Goal: Task Accomplishment & Management: Manage account settings

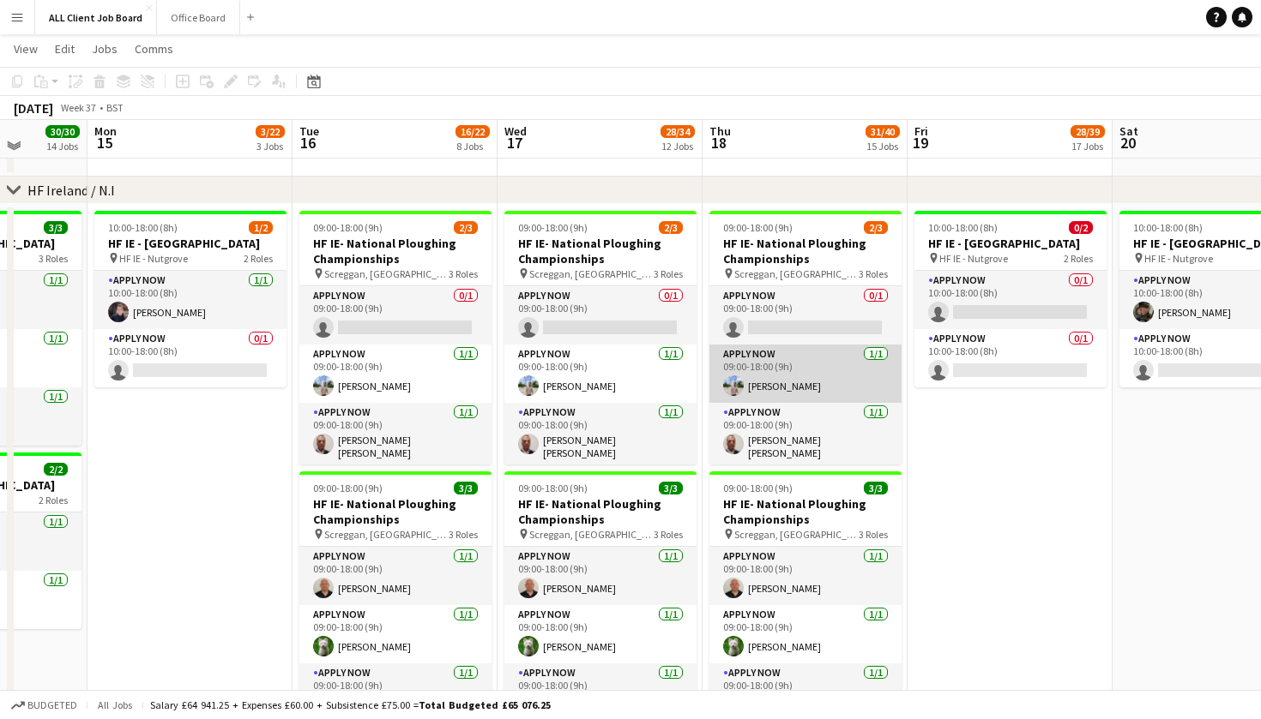
scroll to position [4966, 0]
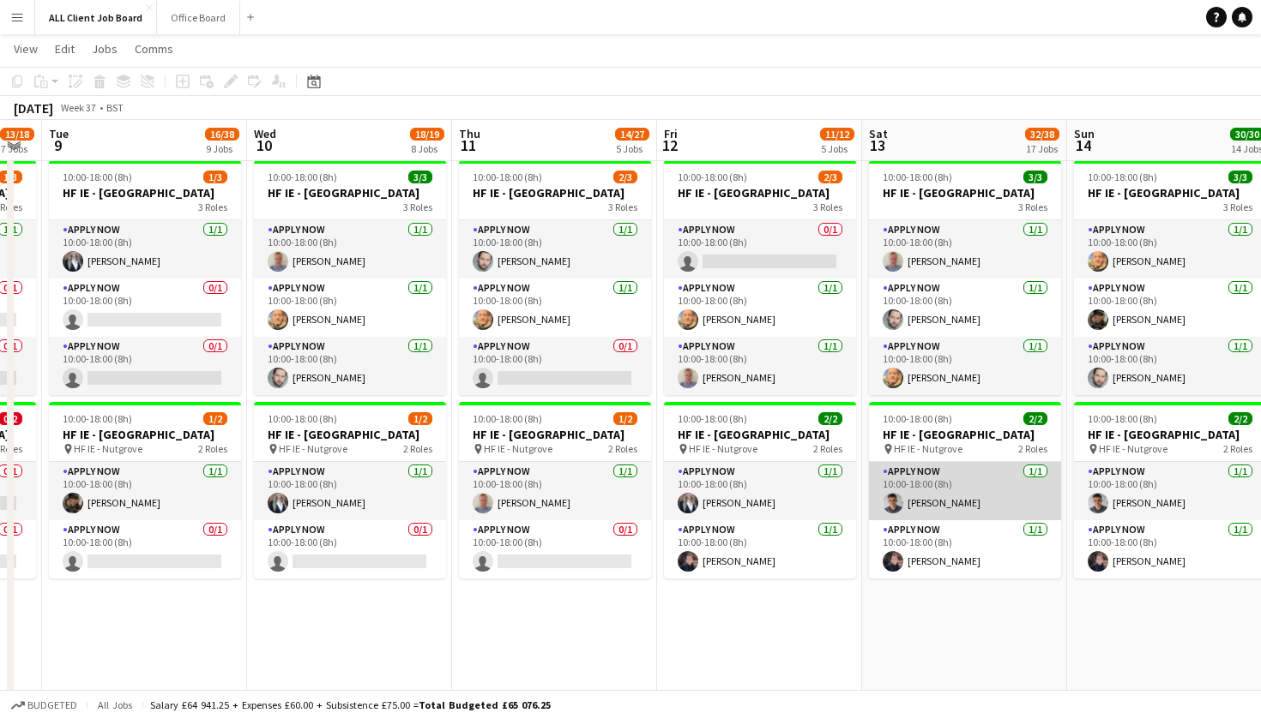
scroll to position [0, 779]
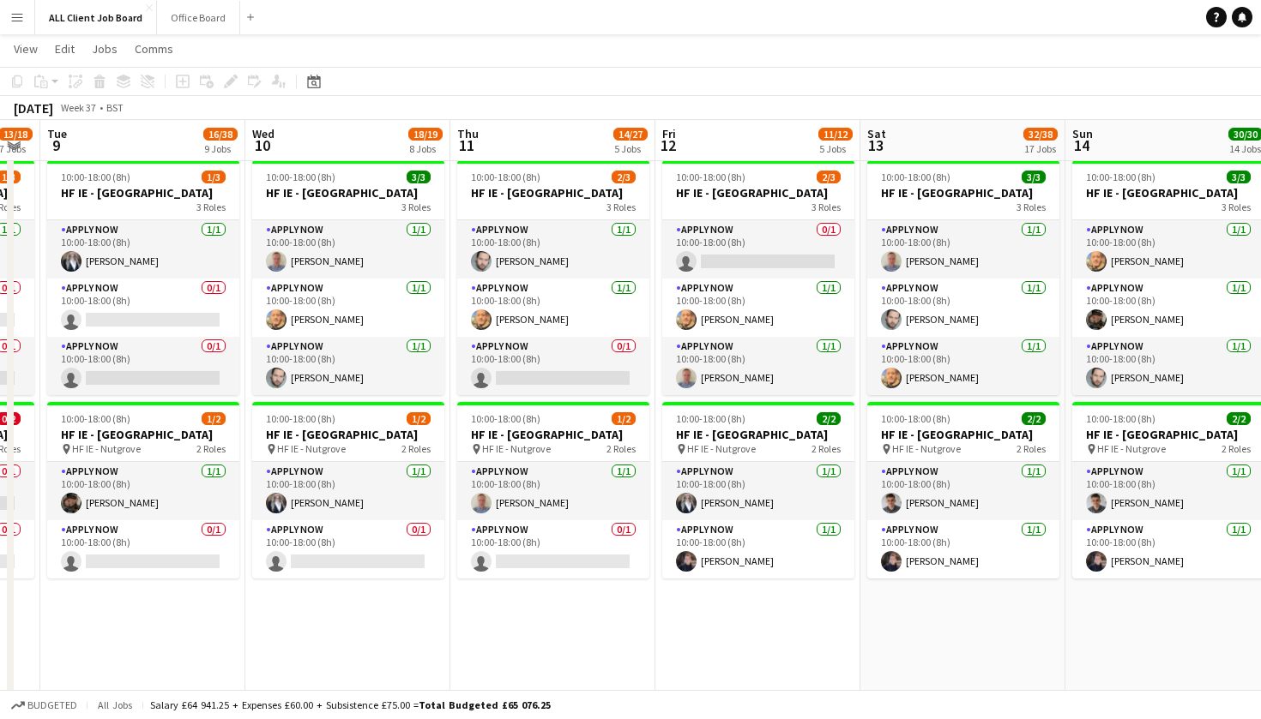
click at [25, 25] on button "Menu" at bounding box center [17, 17] width 34 height 34
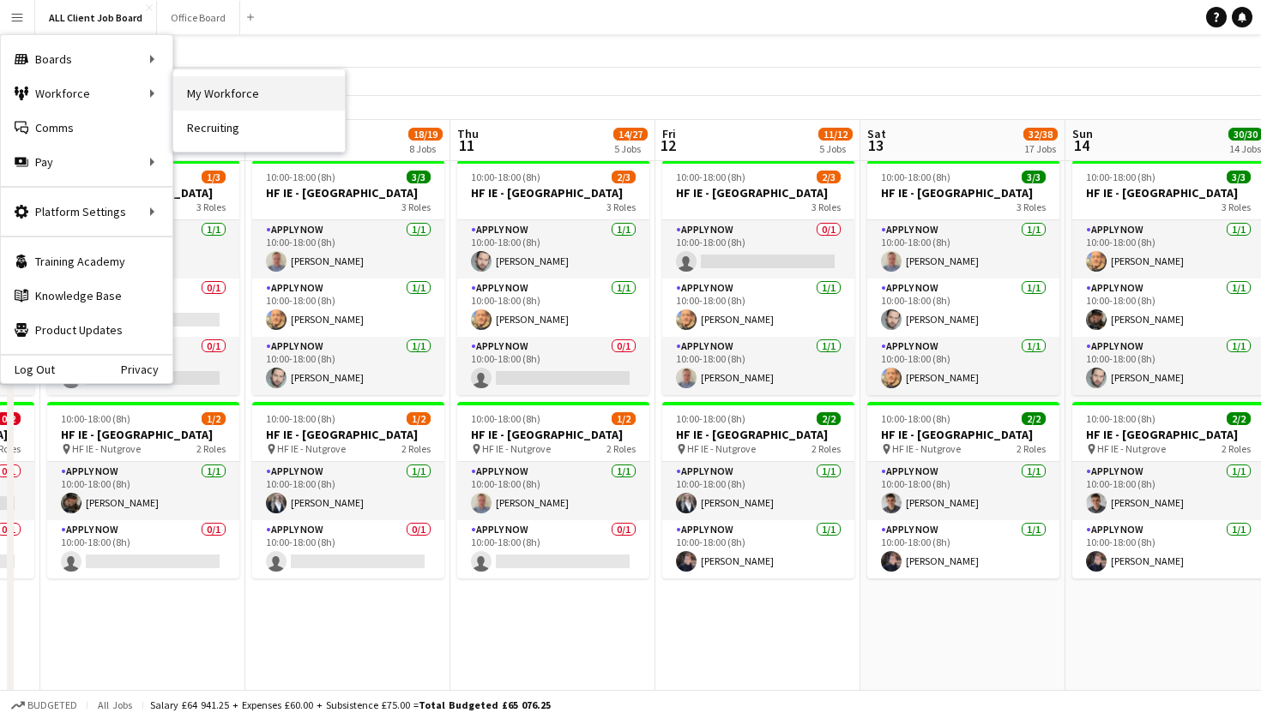
click at [230, 93] on link "My Workforce" at bounding box center [258, 93] width 171 height 34
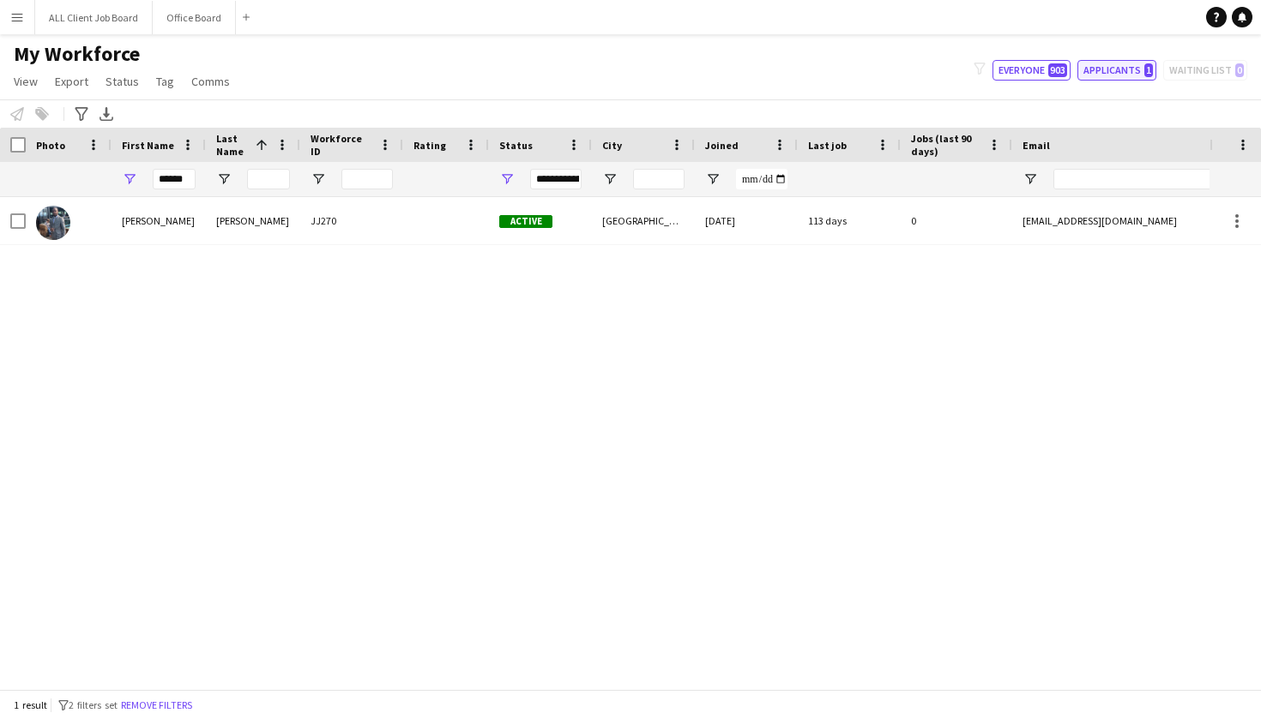
click at [1110, 75] on button "Applicants 1" at bounding box center [1116, 70] width 79 height 21
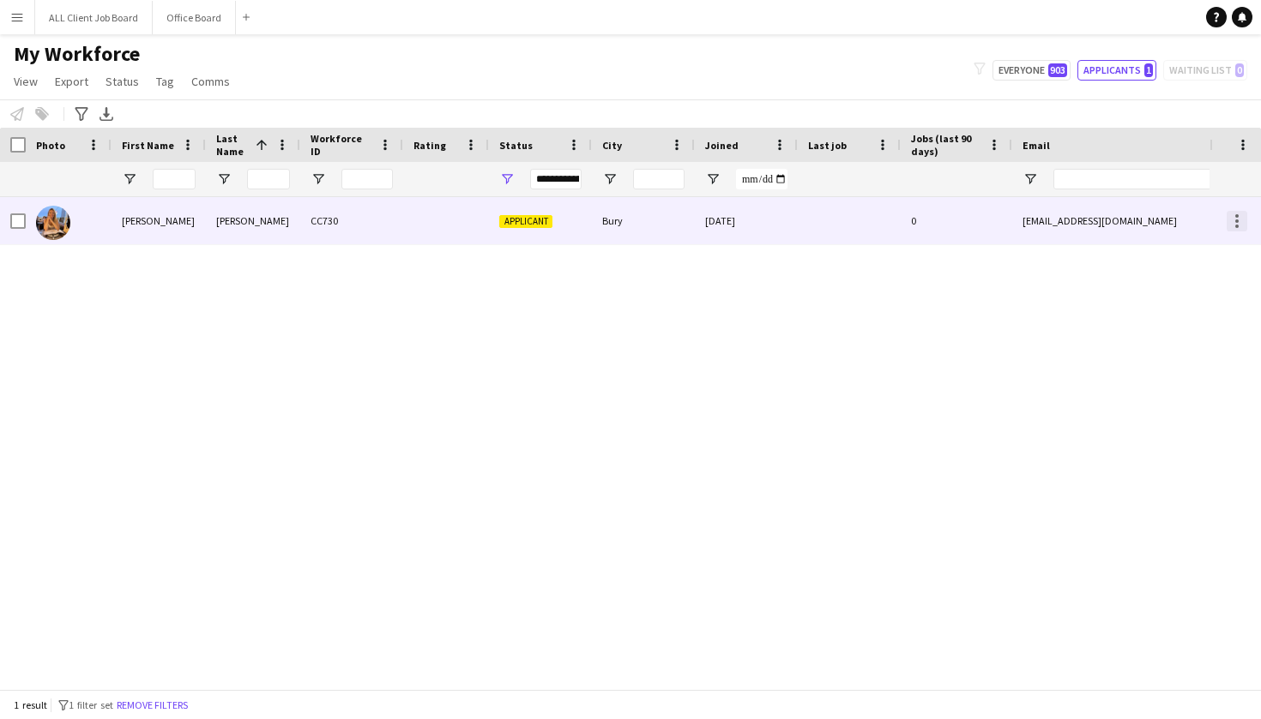
click at [1236, 223] on div at bounding box center [1236, 221] width 21 height 21
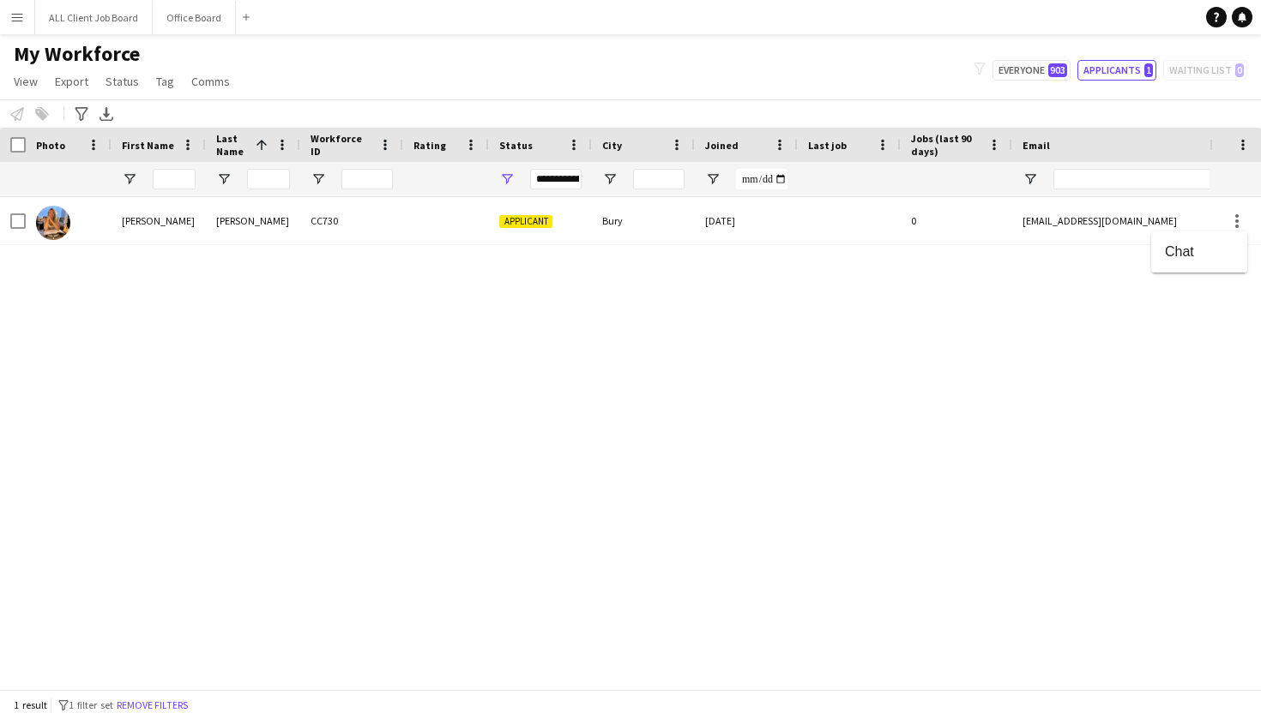
click at [1124, 307] on div at bounding box center [630, 359] width 1261 height 719
click at [1015, 63] on button "Everyone 903" at bounding box center [1031, 70] width 78 height 21
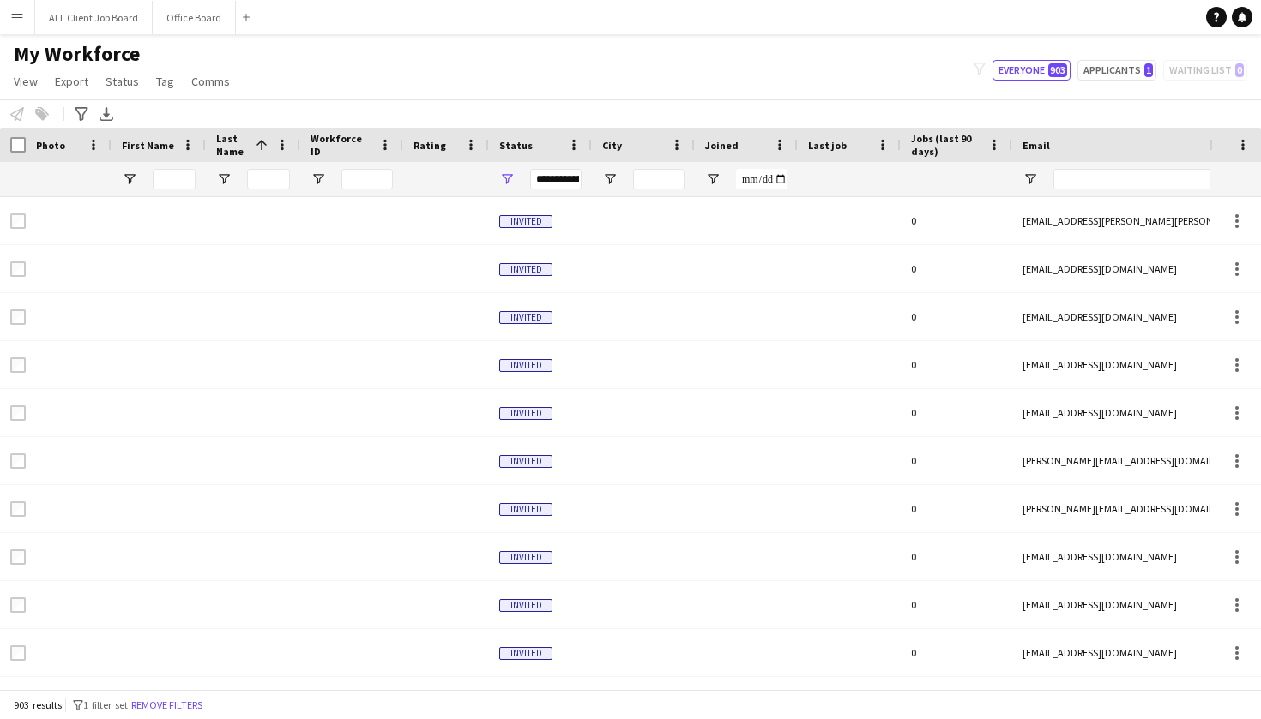
click at [1194, 68] on div "filter-1 Everyone 903 Applicants 1 Waiting list 0" at bounding box center [1110, 70] width 301 height 21
click at [1128, 68] on button "Applicants 1" at bounding box center [1116, 70] width 79 height 21
type input "**********"
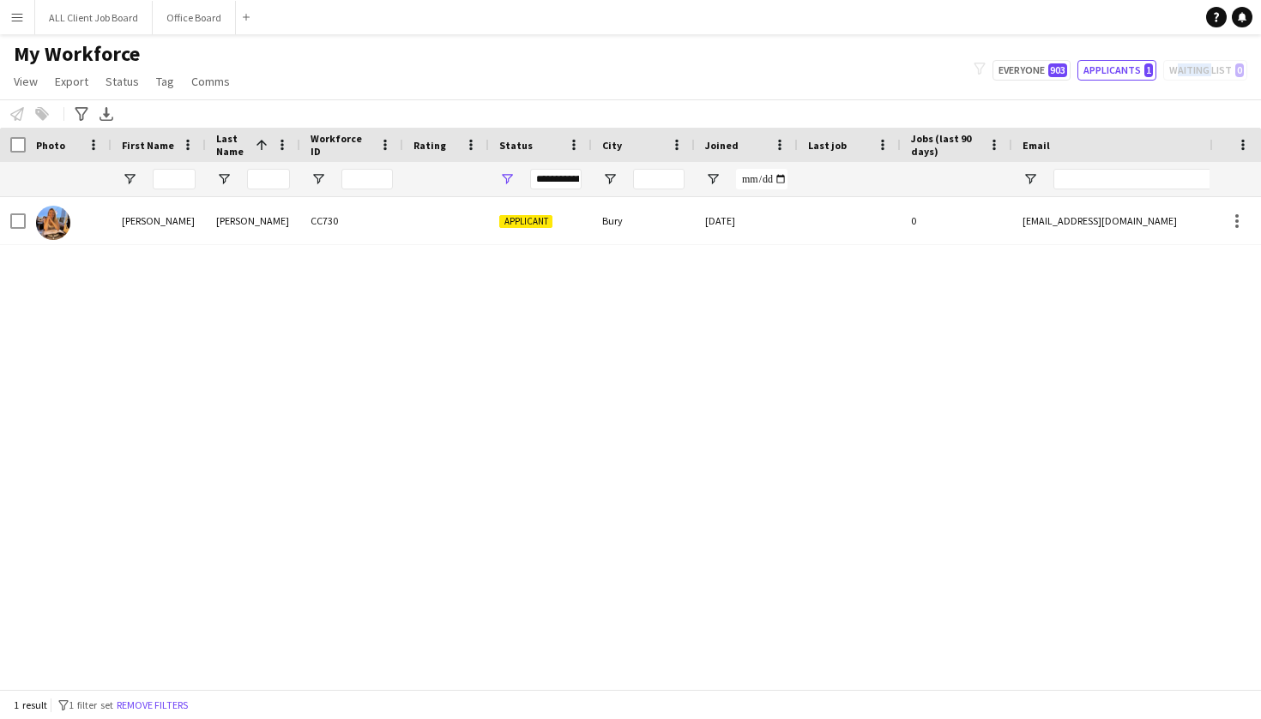
click at [26, 16] on button "Menu" at bounding box center [17, 17] width 34 height 34
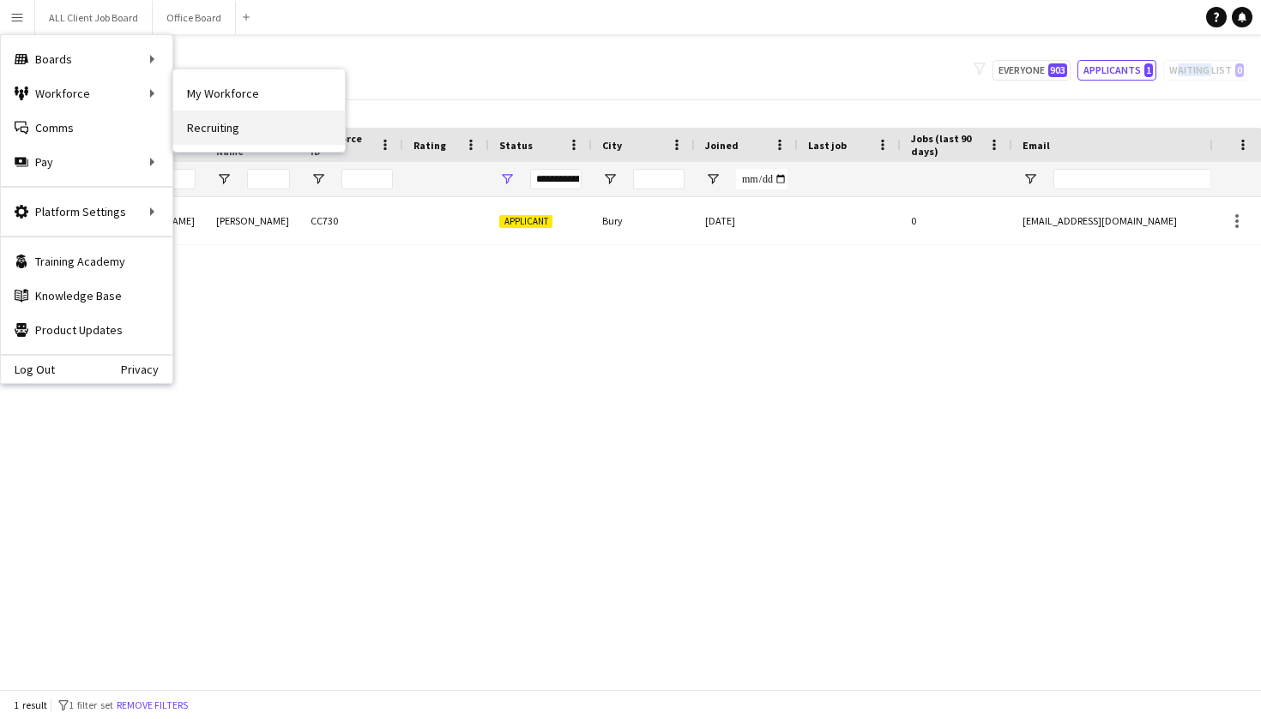
click at [213, 132] on link "Recruiting" at bounding box center [258, 128] width 171 height 34
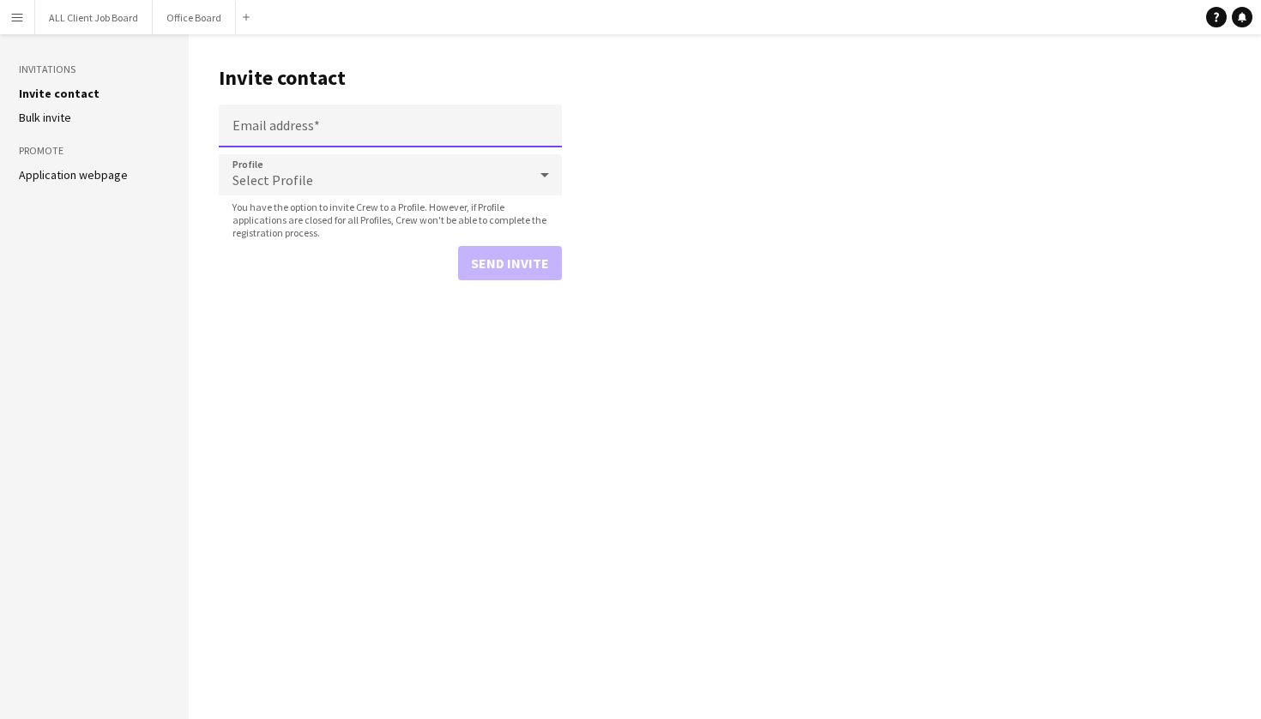
click at [278, 123] on input "Email address" at bounding box center [390, 126] width 343 height 43
paste input "**********"
type input "**********"
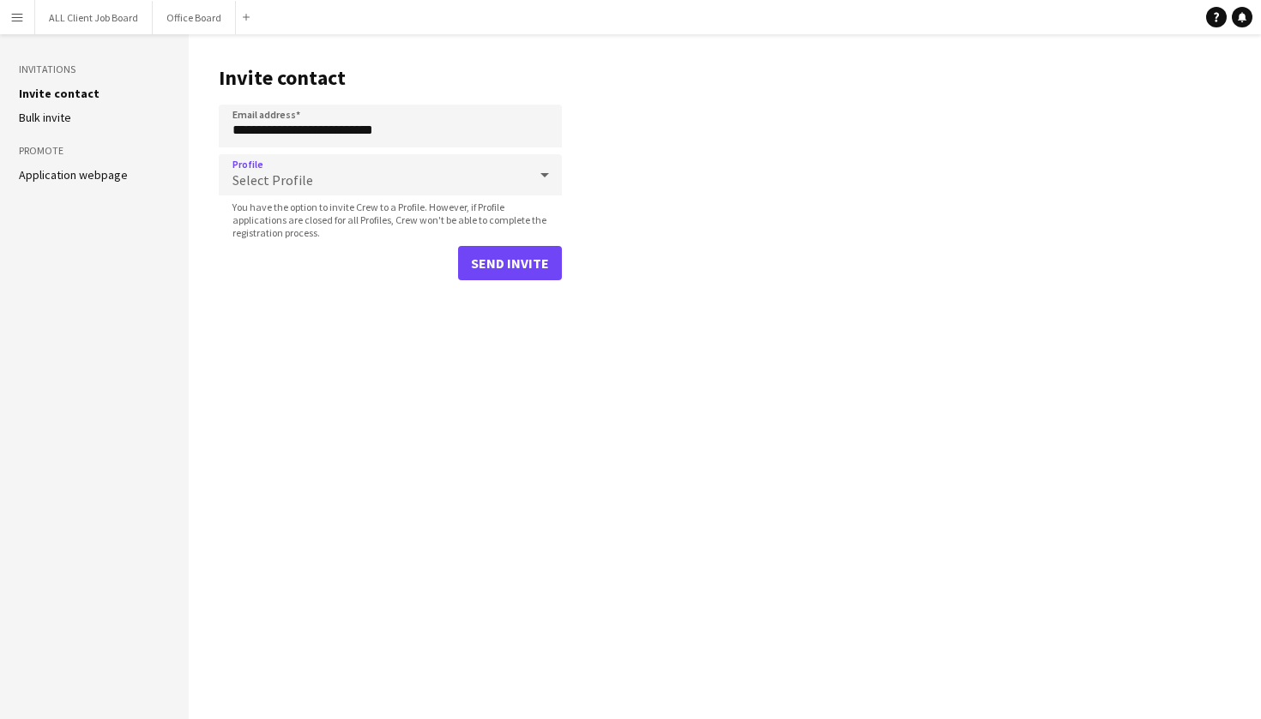
click at [482, 177] on div "Select Profile" at bounding box center [373, 174] width 309 height 41
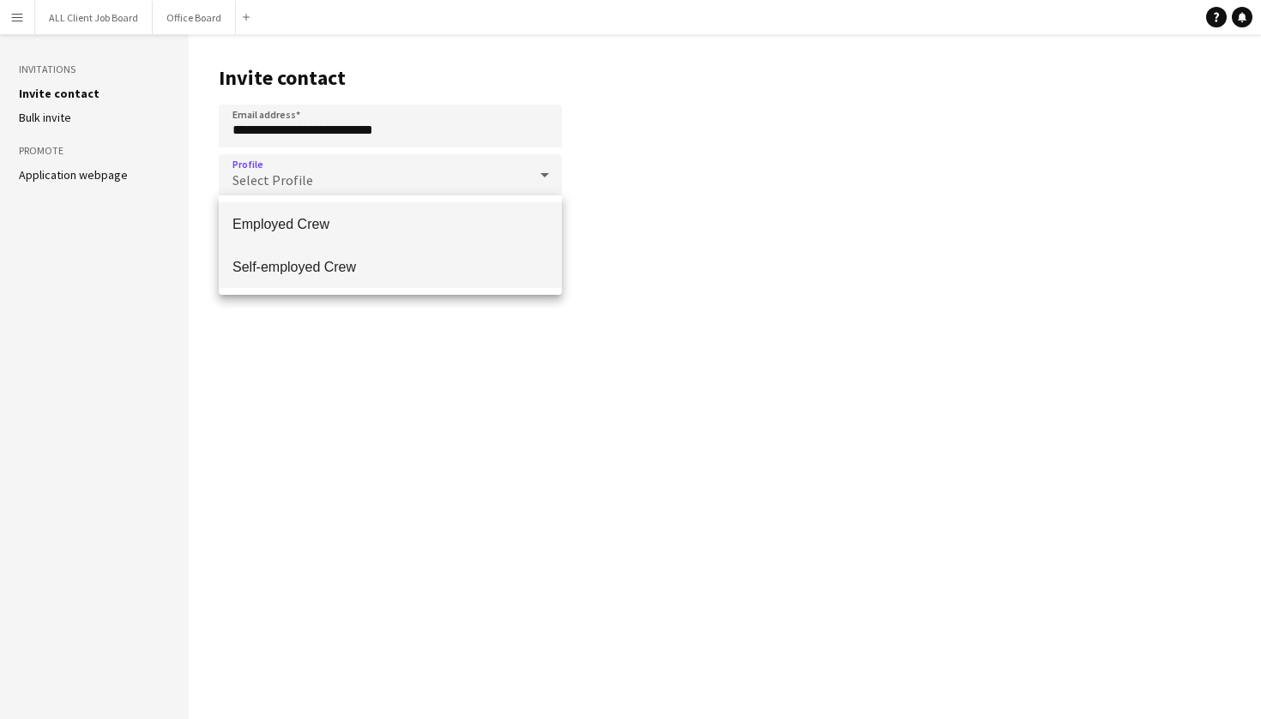
click at [478, 255] on mat-option "Self-employed Crew" at bounding box center [390, 266] width 343 height 43
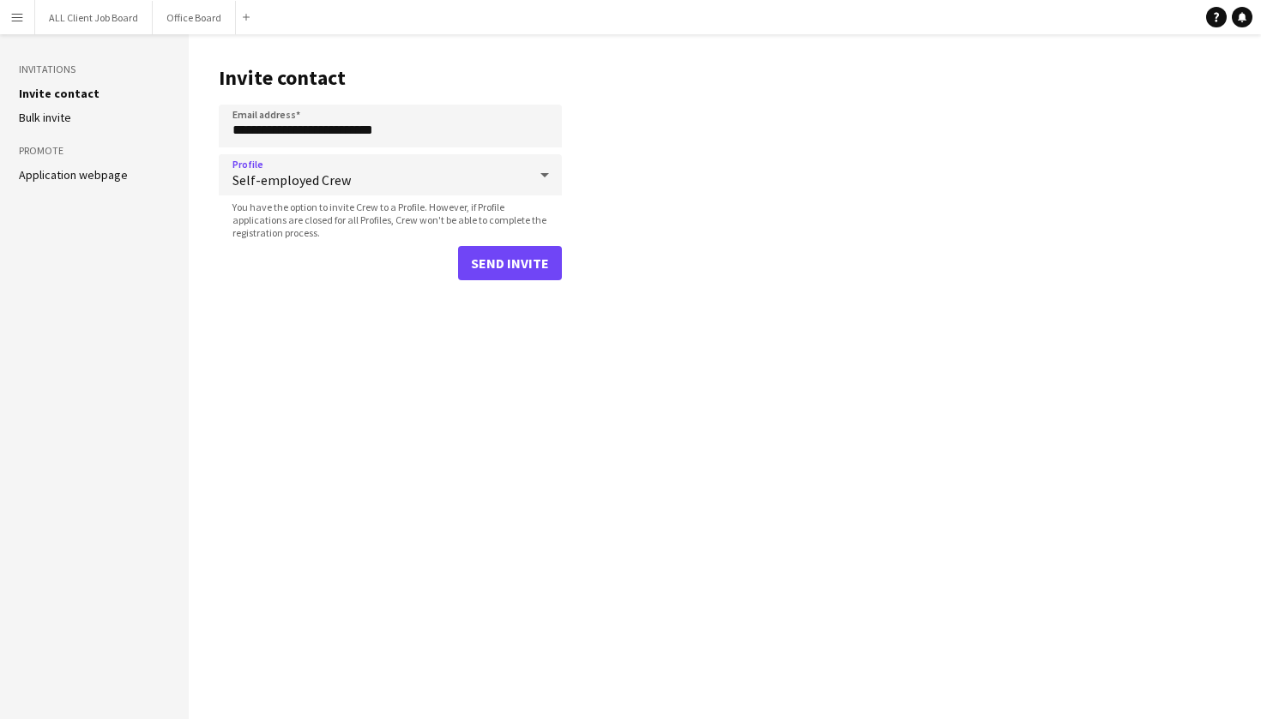
click at [398, 330] on main "**********" at bounding box center [725, 376] width 1072 height 685
click at [499, 257] on button "Send invite" at bounding box center [510, 263] width 104 height 34
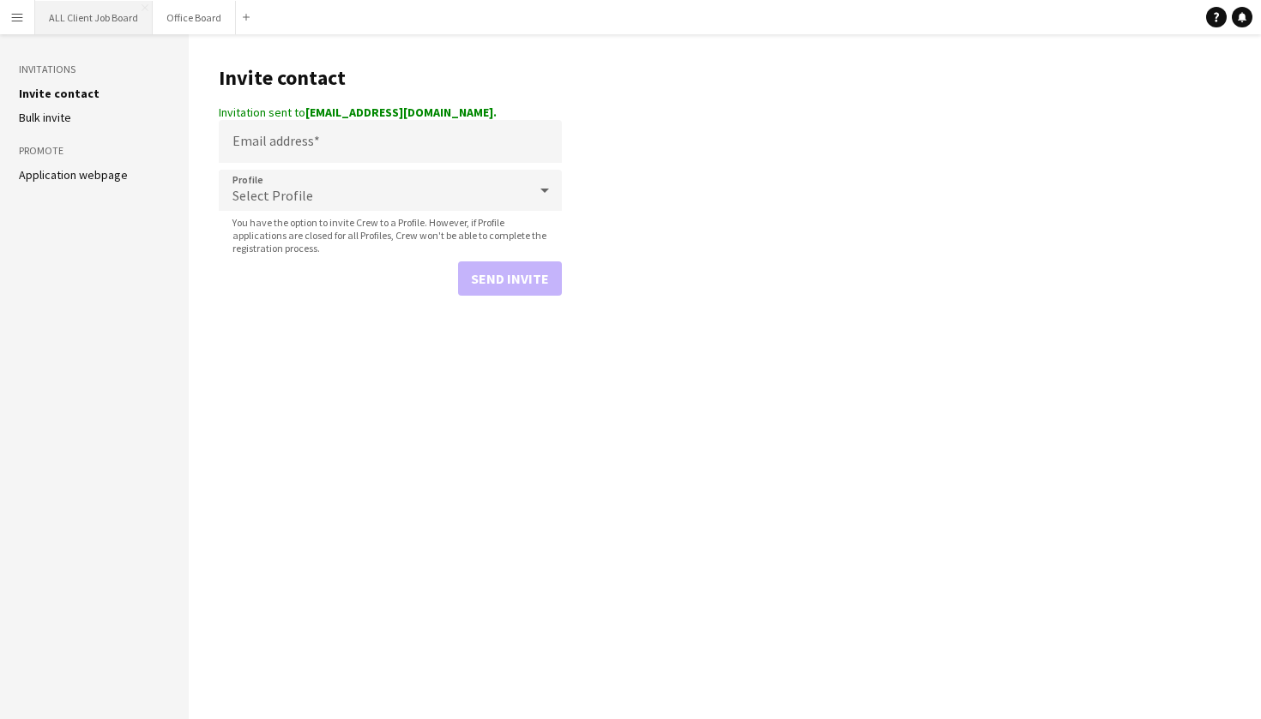
click at [92, 15] on button "ALL Client Job Board Close" at bounding box center [93, 17] width 117 height 33
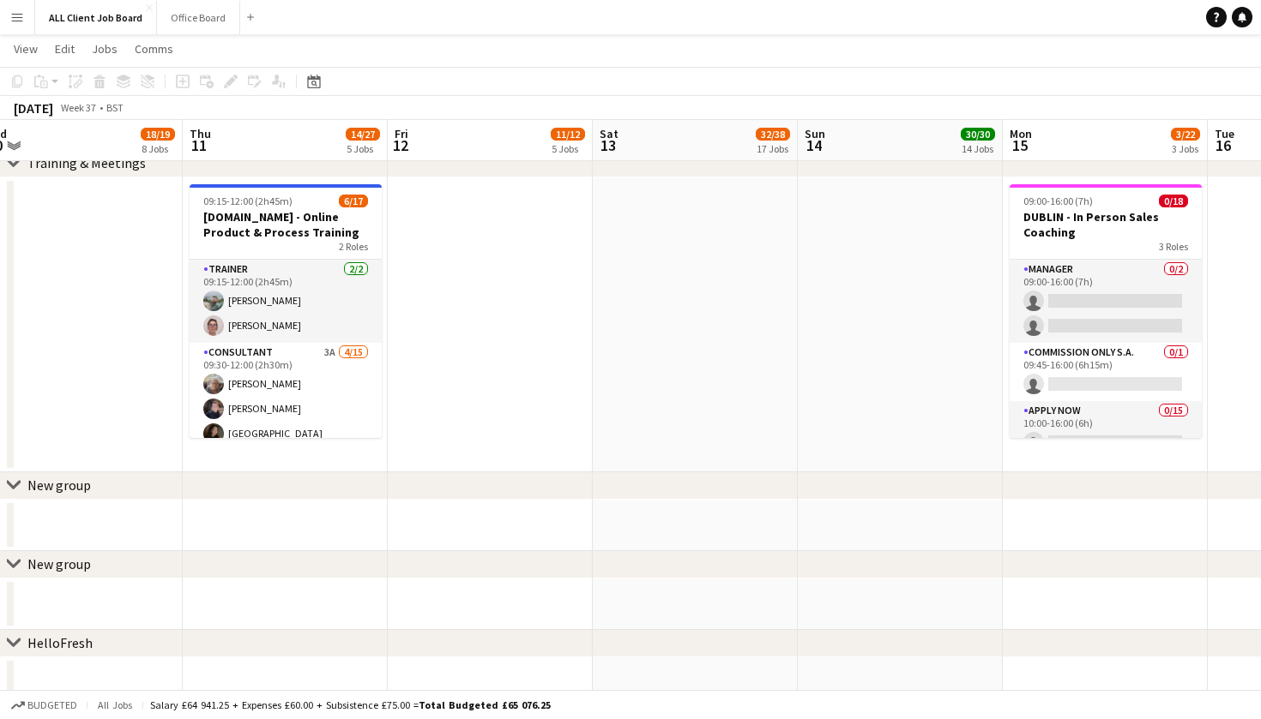
scroll to position [0, 640]
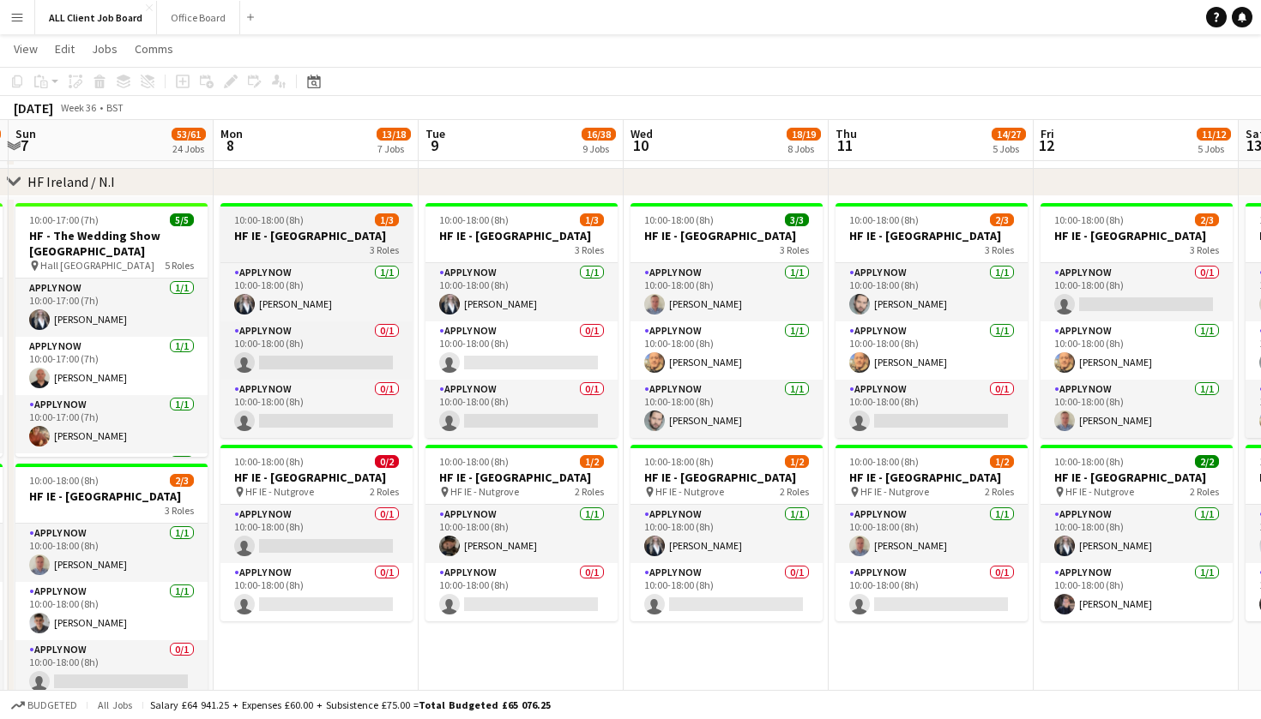
scroll to position [0, 611]
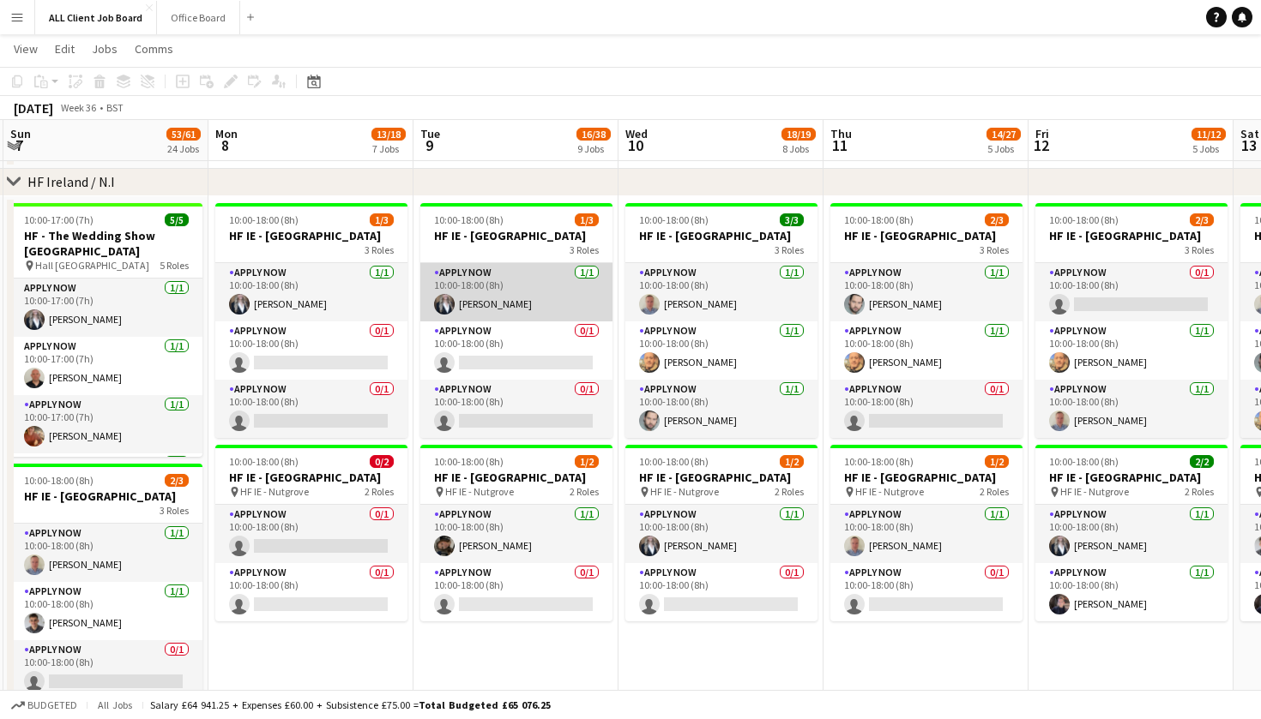
click at [512, 304] on app-card-role "APPLY NOW 1/1 10:00-18:00 (8h) Heather Lynn" at bounding box center [516, 292] width 192 height 58
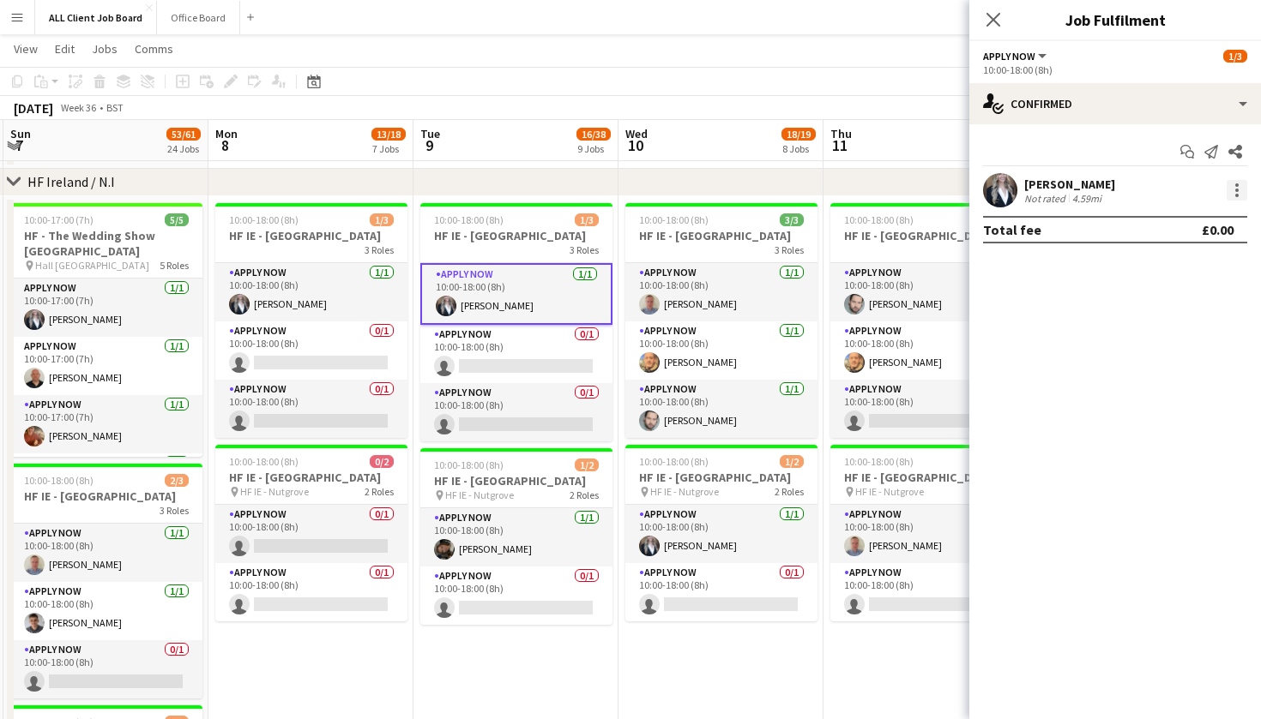
click at [1238, 189] on div at bounding box center [1236, 190] width 21 height 21
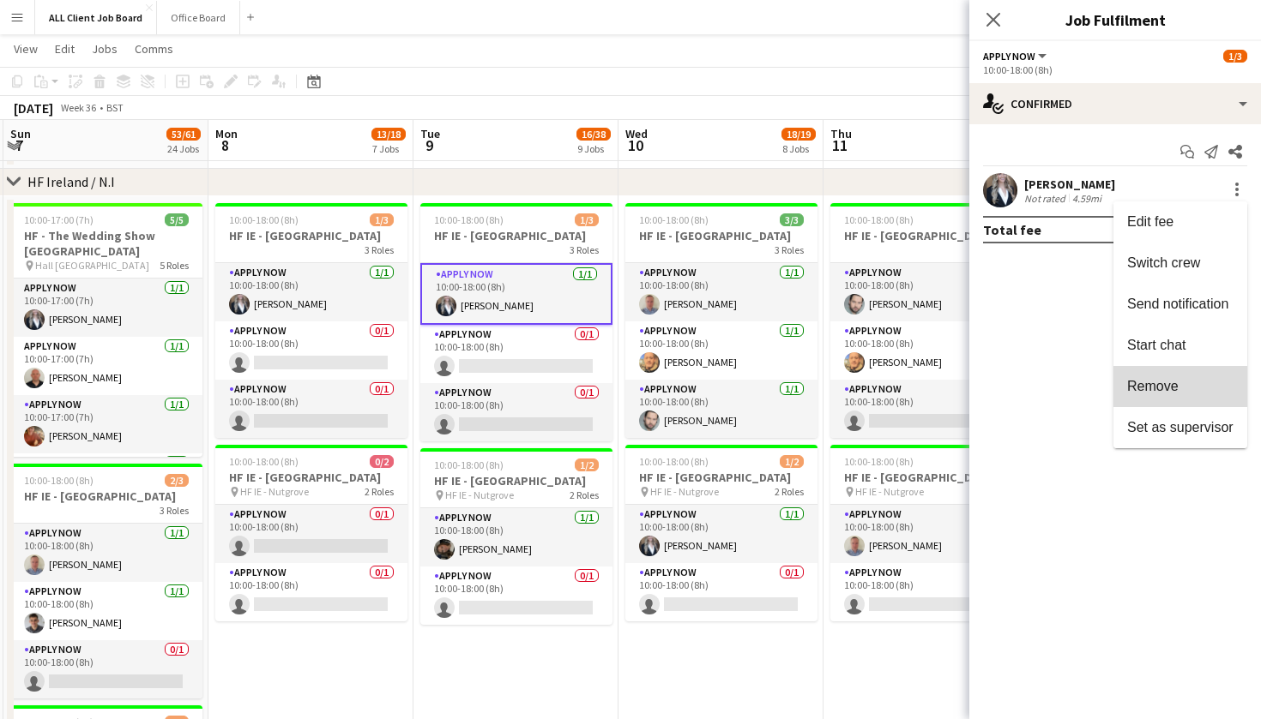
click at [1179, 378] on button "Remove" at bounding box center [1180, 386] width 134 height 41
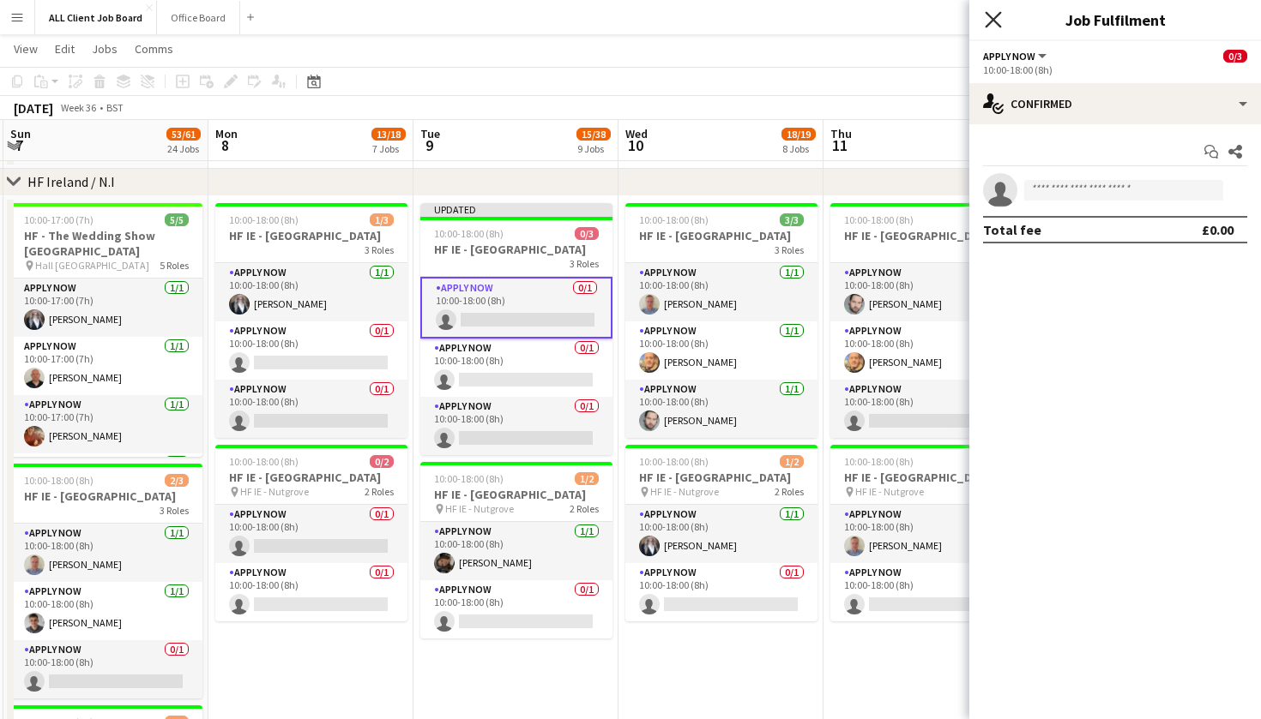
click at [997, 15] on icon at bounding box center [992, 19] width 16 height 16
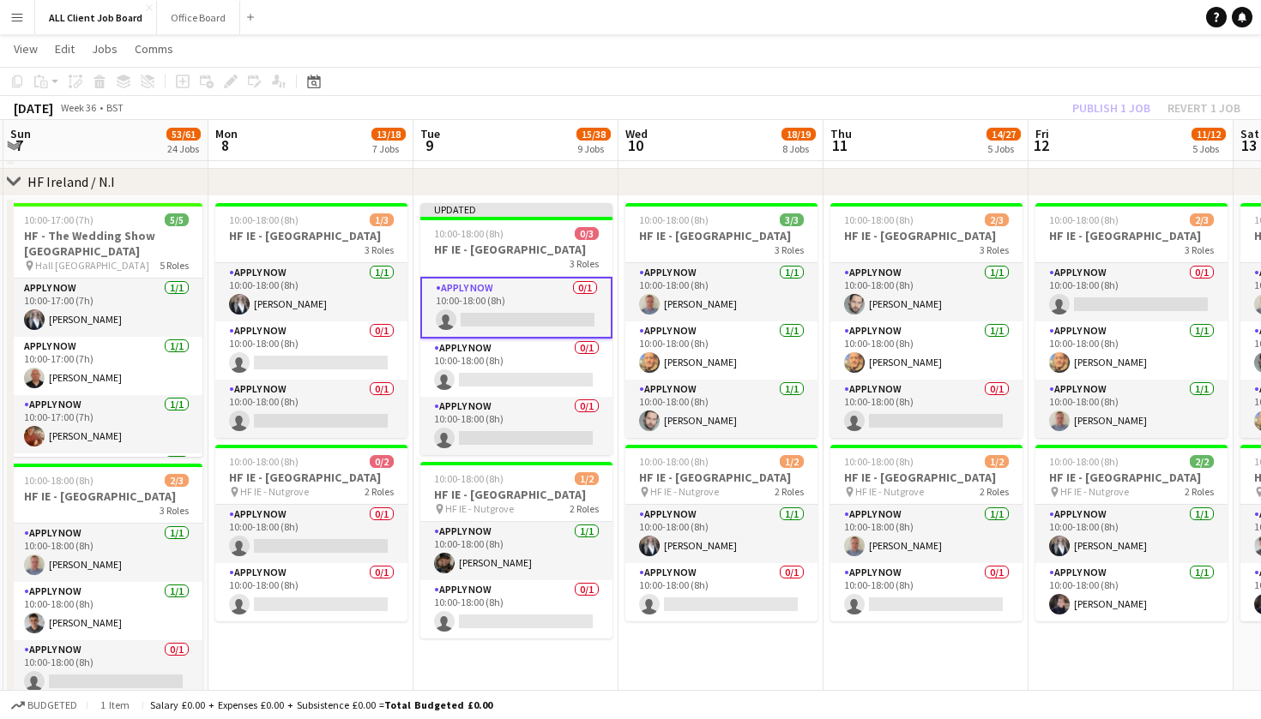
click at [929, 87] on app-toolbar "Copy Paste Paste Command V Paste with crew Command Shift V Paste linked Job Del…" at bounding box center [630, 81] width 1261 height 29
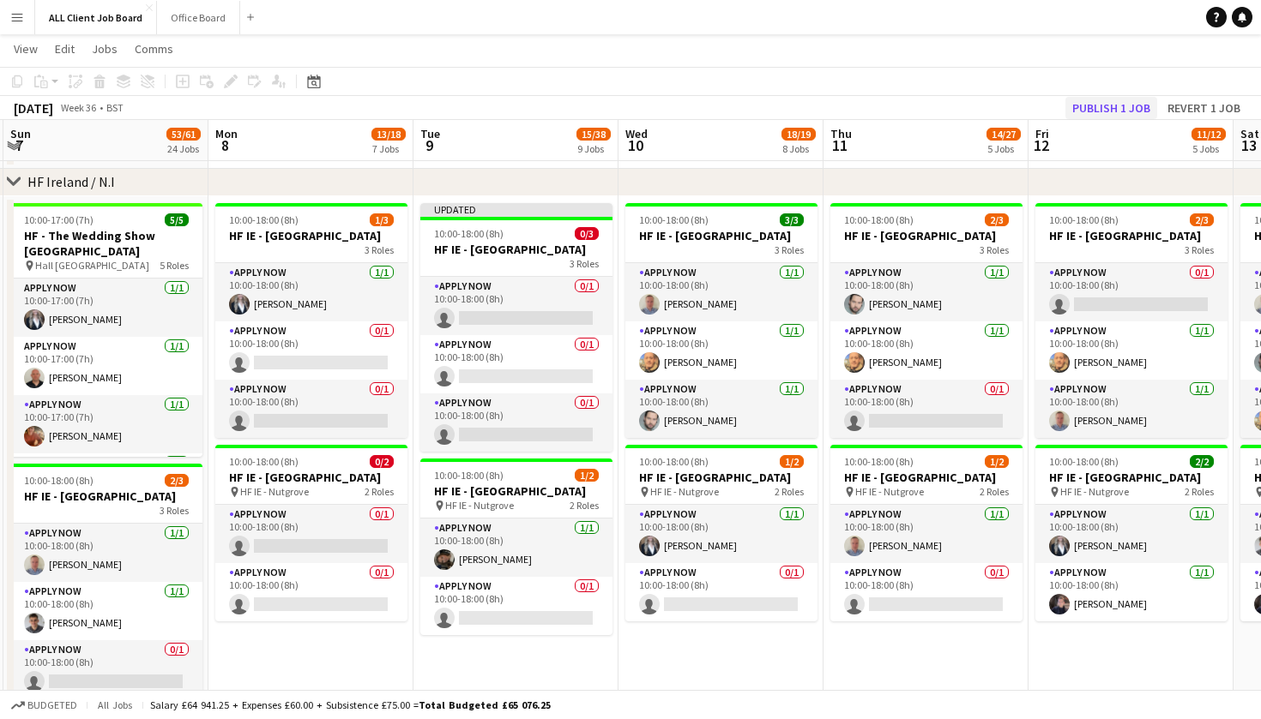
click at [1081, 105] on button "Publish 1 job" at bounding box center [1111, 108] width 92 height 22
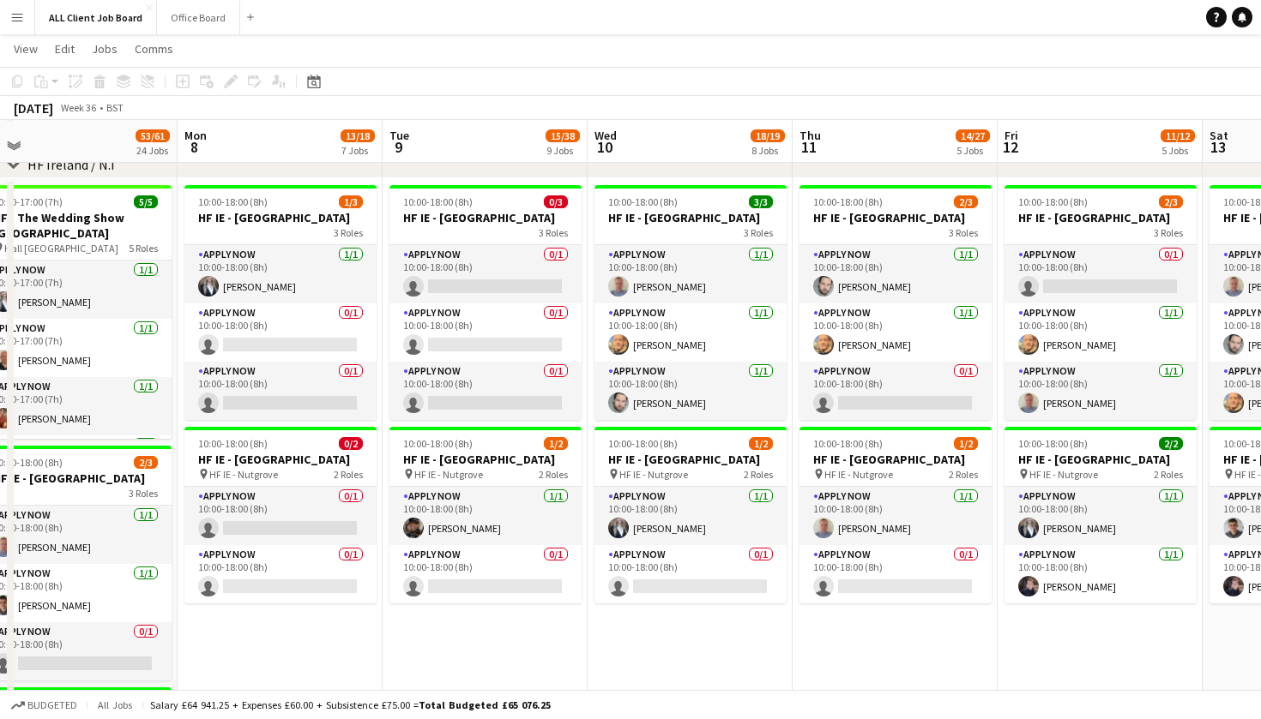
scroll to position [4997, 0]
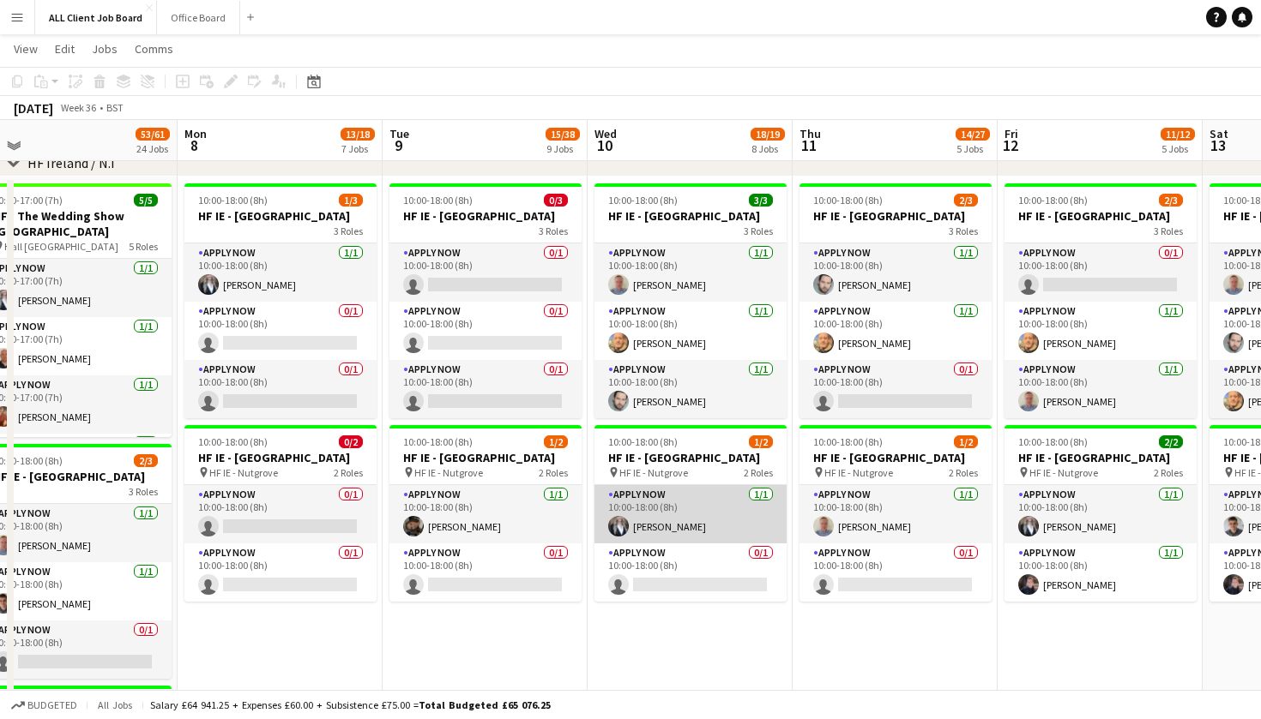
click at [705, 544] on app-card-role "APPLY NOW 1/1 10:00-18:00 (8h) Heather Lynn" at bounding box center [690, 514] width 192 height 58
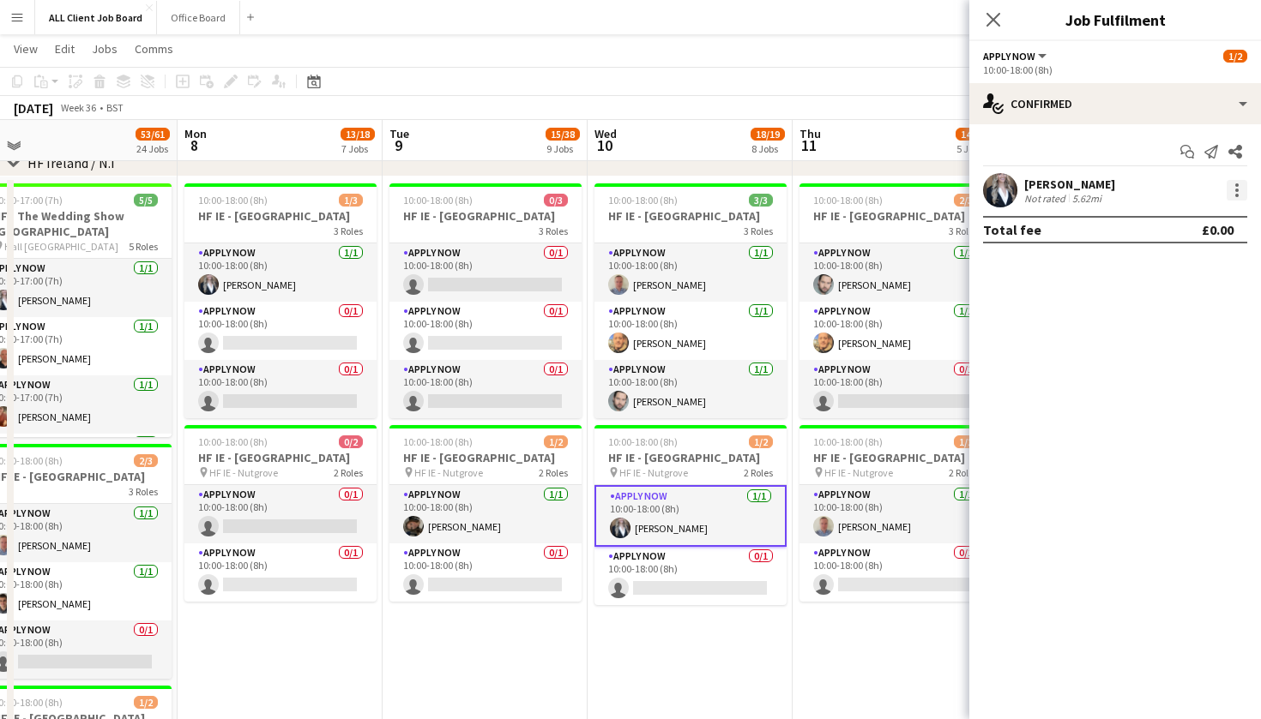
click at [1236, 183] on div at bounding box center [1236, 190] width 21 height 21
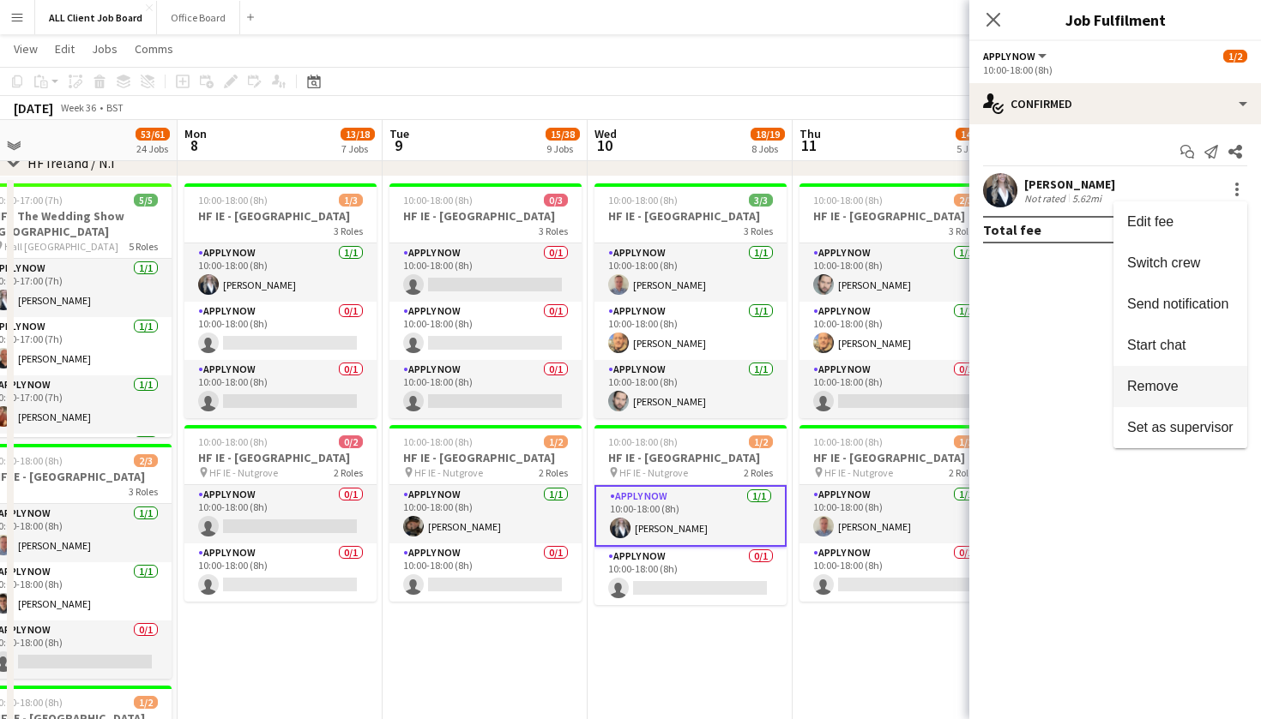
click at [1179, 395] on button "Remove" at bounding box center [1180, 386] width 134 height 41
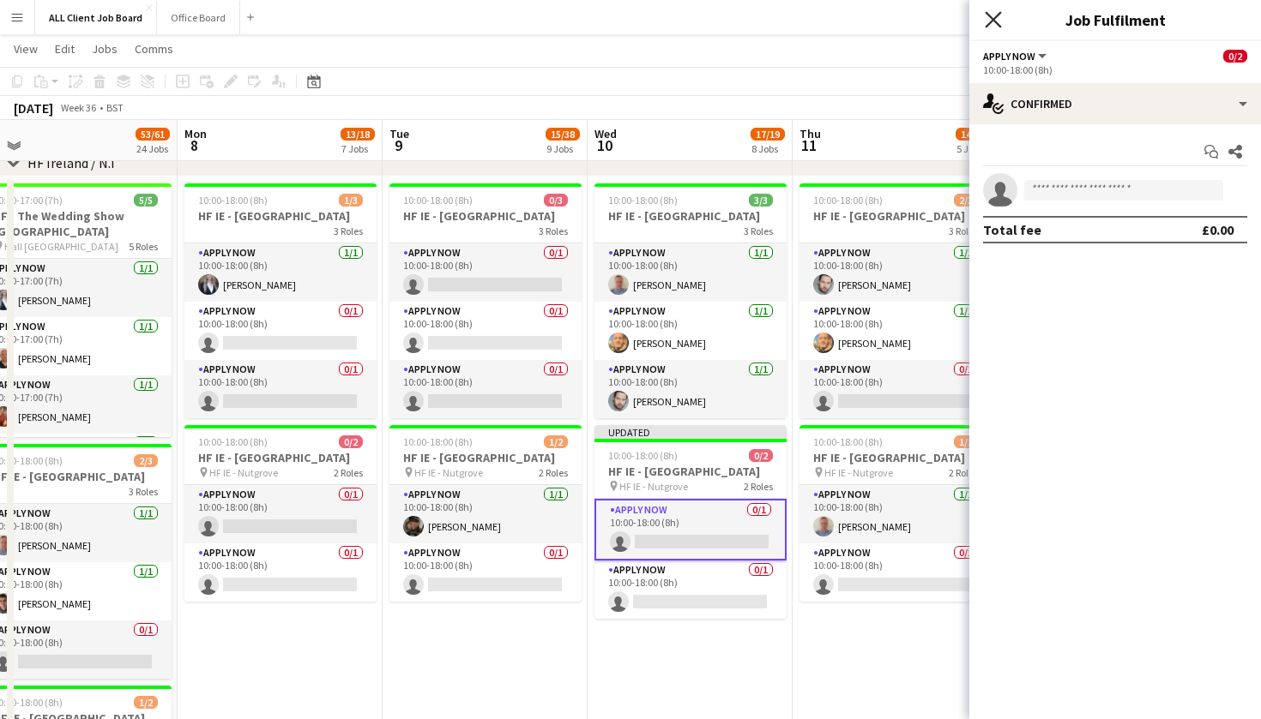
click at [991, 23] on icon "Close pop-in" at bounding box center [992, 19] width 16 height 16
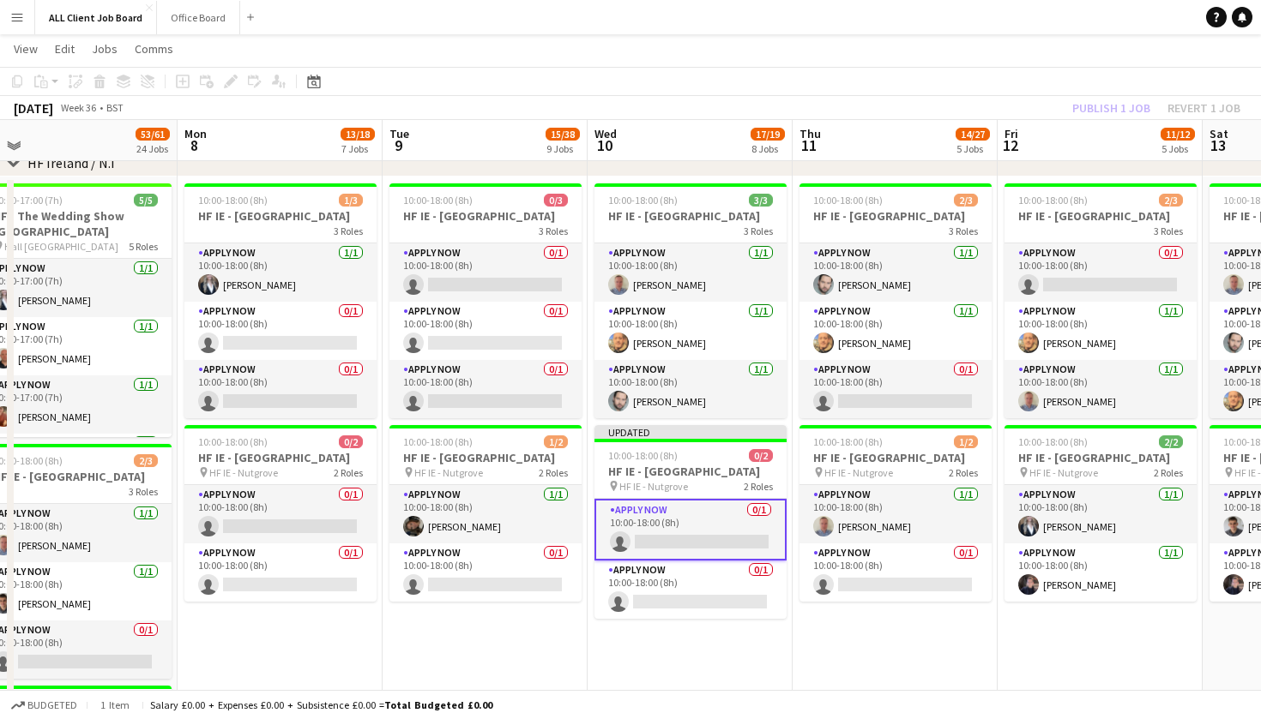
click at [1005, 88] on app-toolbar "Copy Paste Paste Command V Paste with crew Command Shift V Paste linked Job Del…" at bounding box center [630, 81] width 1261 height 29
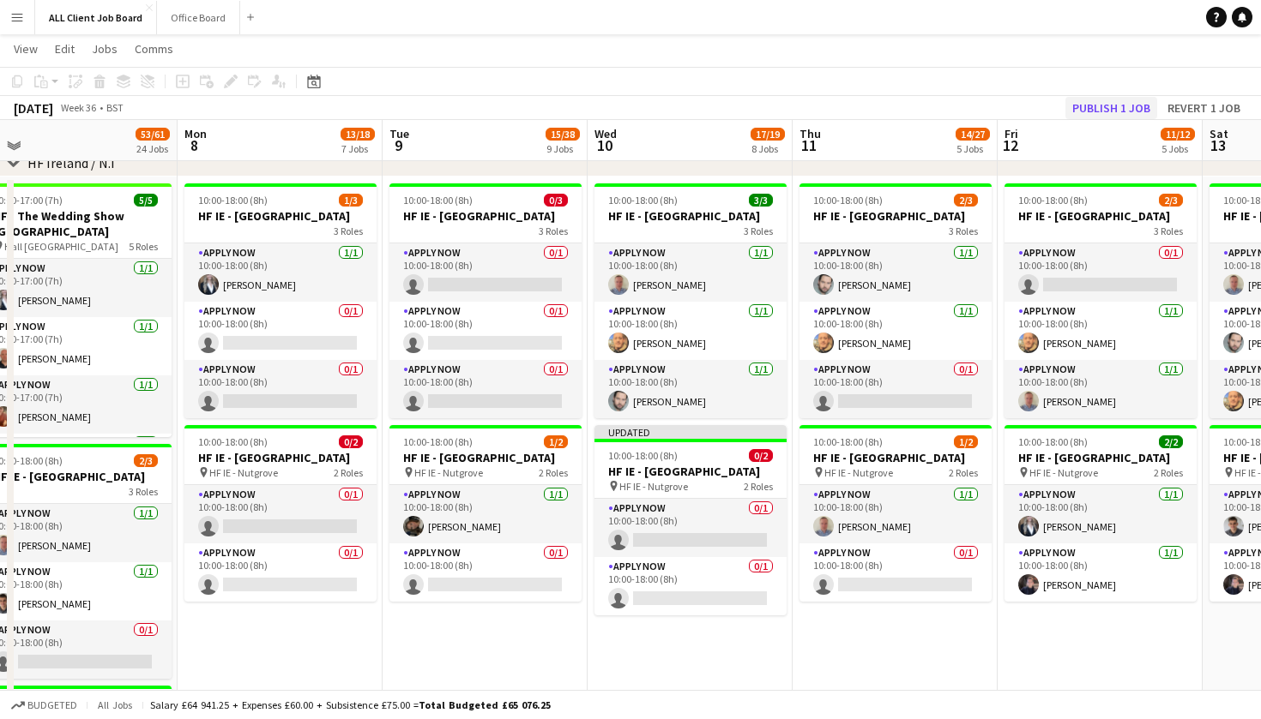
click at [1093, 97] on button "Publish 1 job" at bounding box center [1111, 108] width 92 height 22
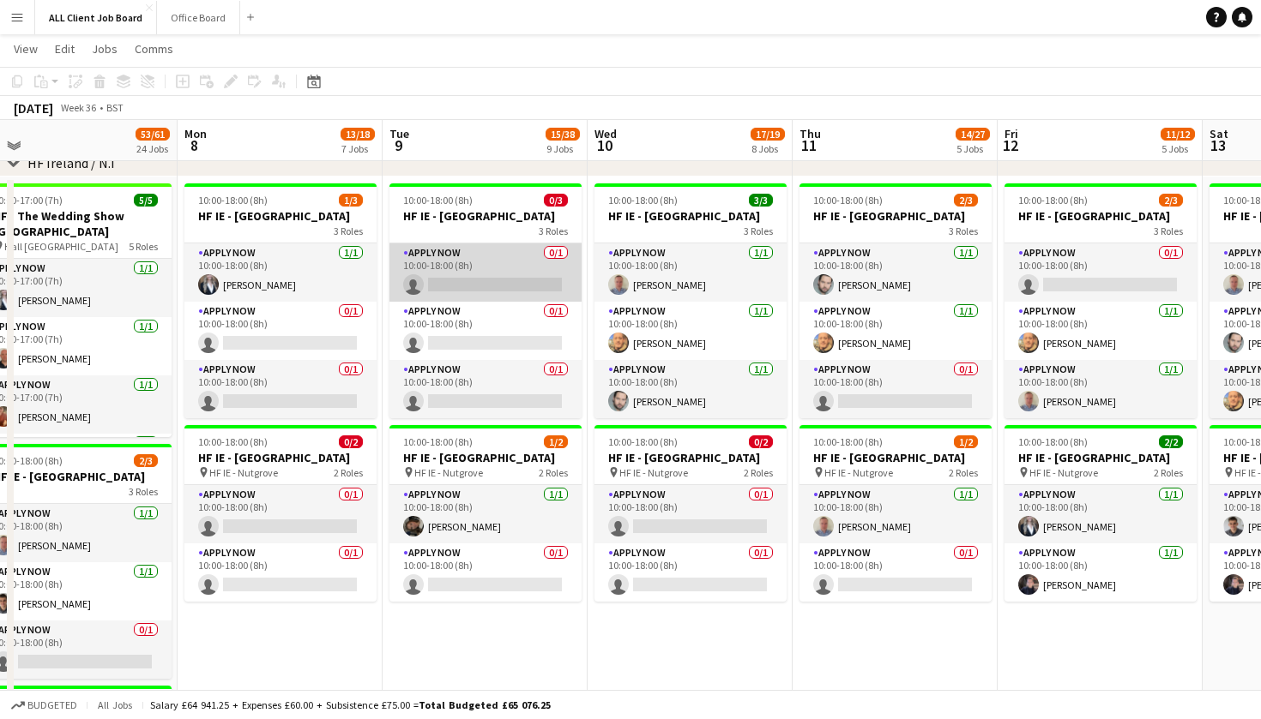
click at [484, 298] on app-card-role "APPLY NOW 0/1 10:00-18:00 (8h) single-neutral-actions" at bounding box center [485, 273] width 192 height 58
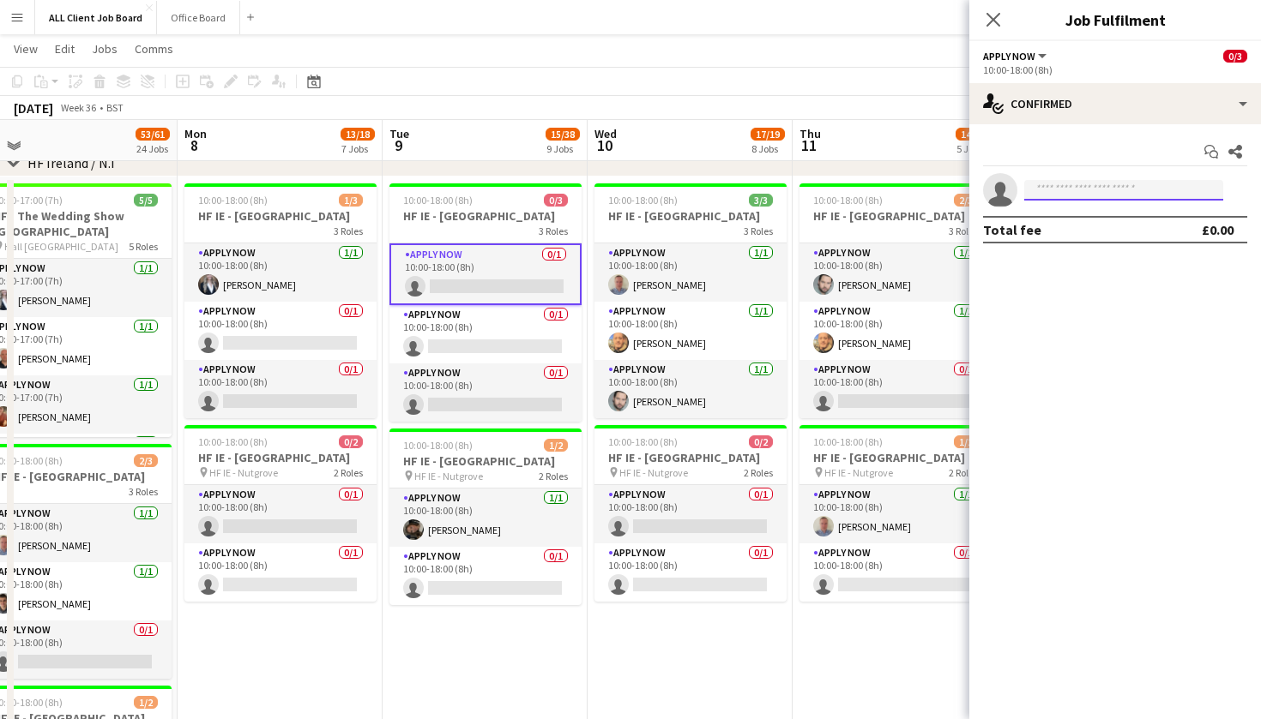
click at [1050, 189] on input at bounding box center [1123, 190] width 199 height 21
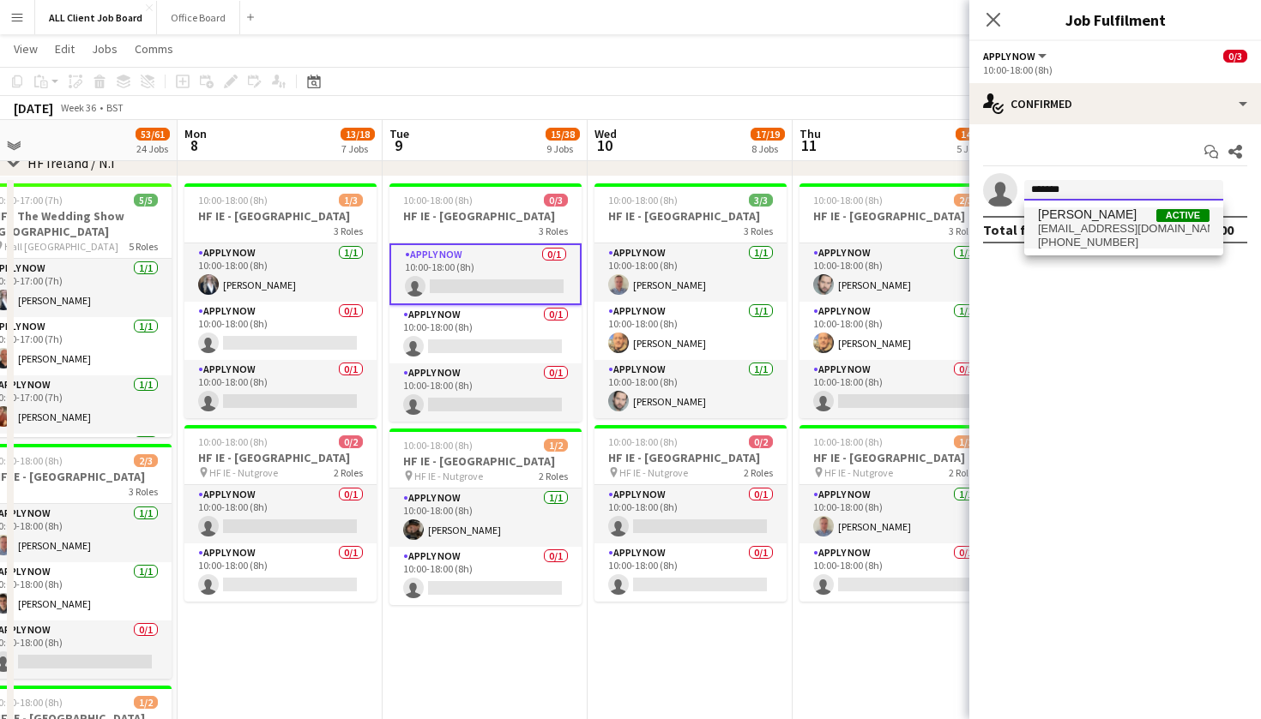
type input "*******"
click at [1112, 222] on span "suzydcody@gmail.com" at bounding box center [1123, 229] width 171 height 14
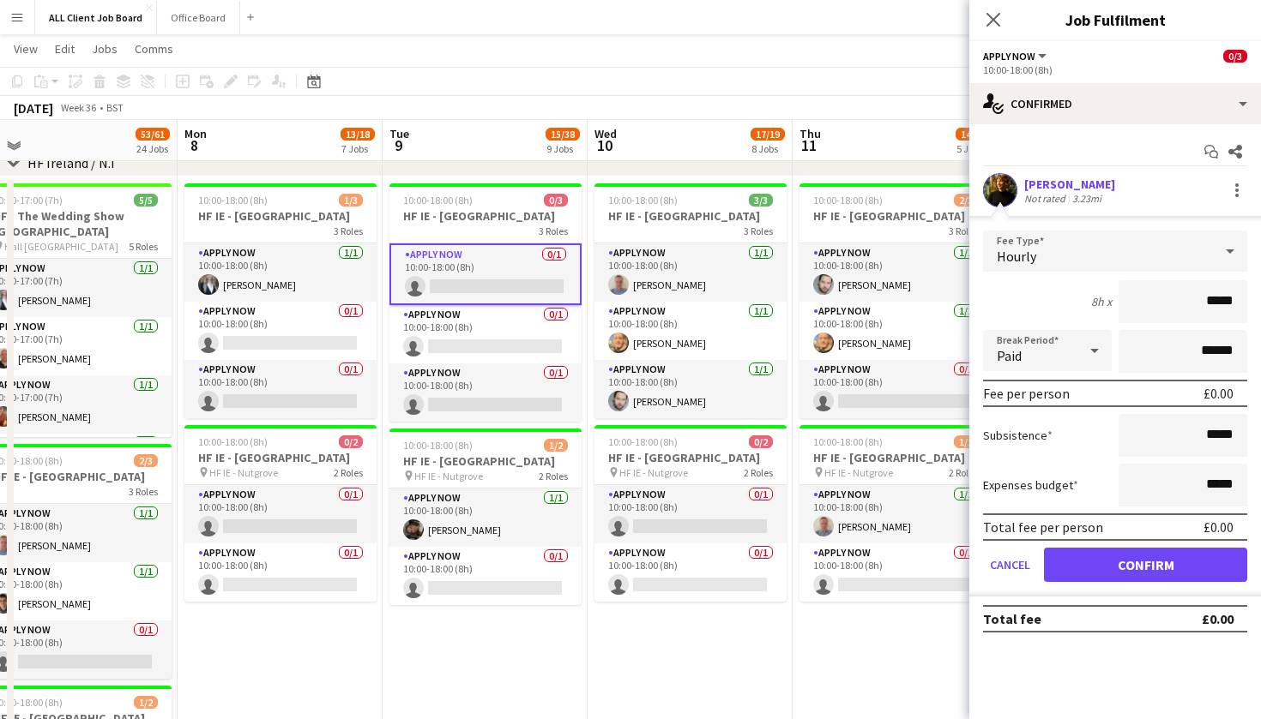
click at [1144, 588] on form "Fee Type Hourly 8h x ***** Break Period Paid ****** Fee per person £0.00 Subsis…" at bounding box center [1115, 414] width 292 height 366
click at [1130, 569] on button "Confirm" at bounding box center [1145, 565] width 203 height 34
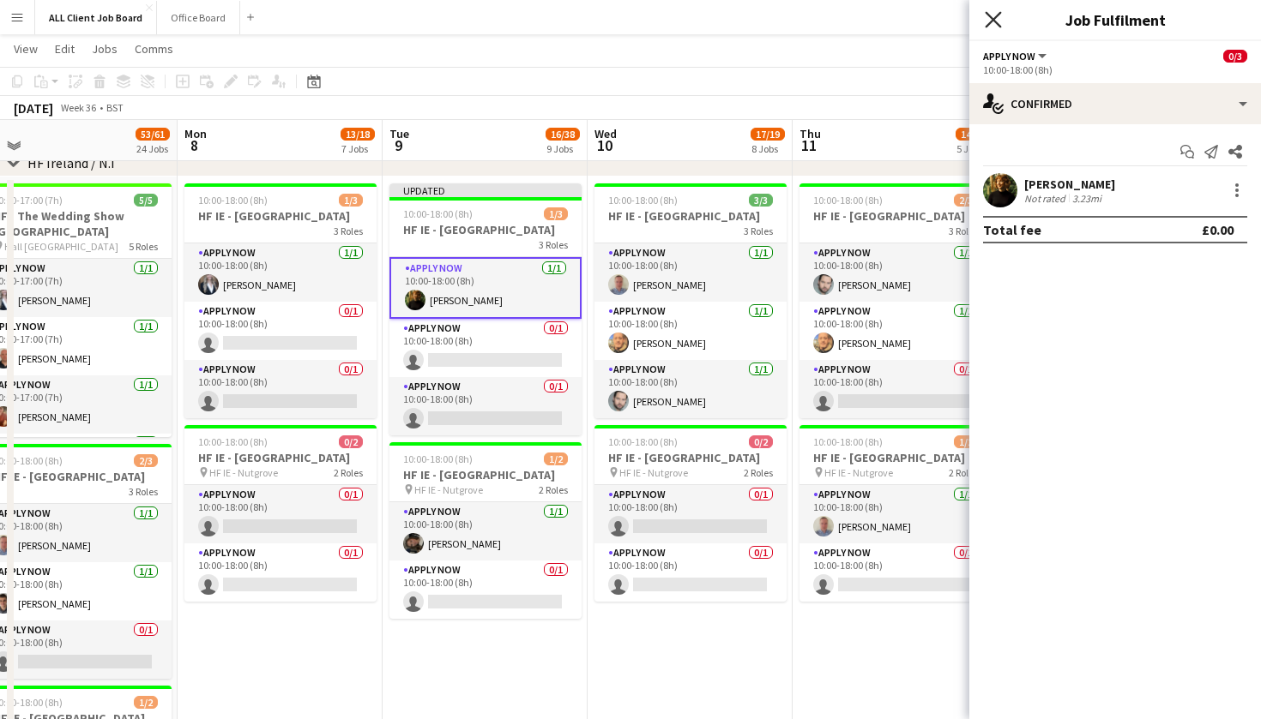
click at [990, 14] on icon "Close pop-in" at bounding box center [992, 19] width 16 height 16
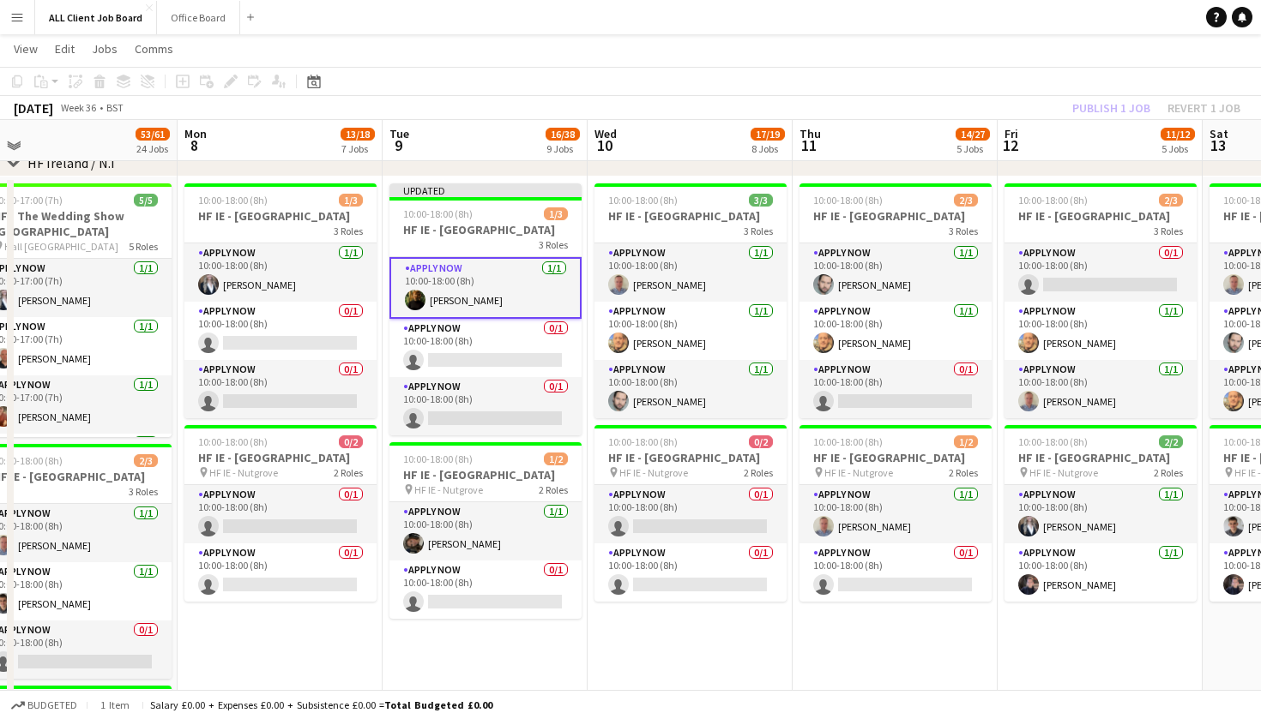
click at [955, 69] on app-toolbar "Copy Paste Paste Command V Paste with crew Command Shift V Paste linked Job Del…" at bounding box center [630, 81] width 1261 height 29
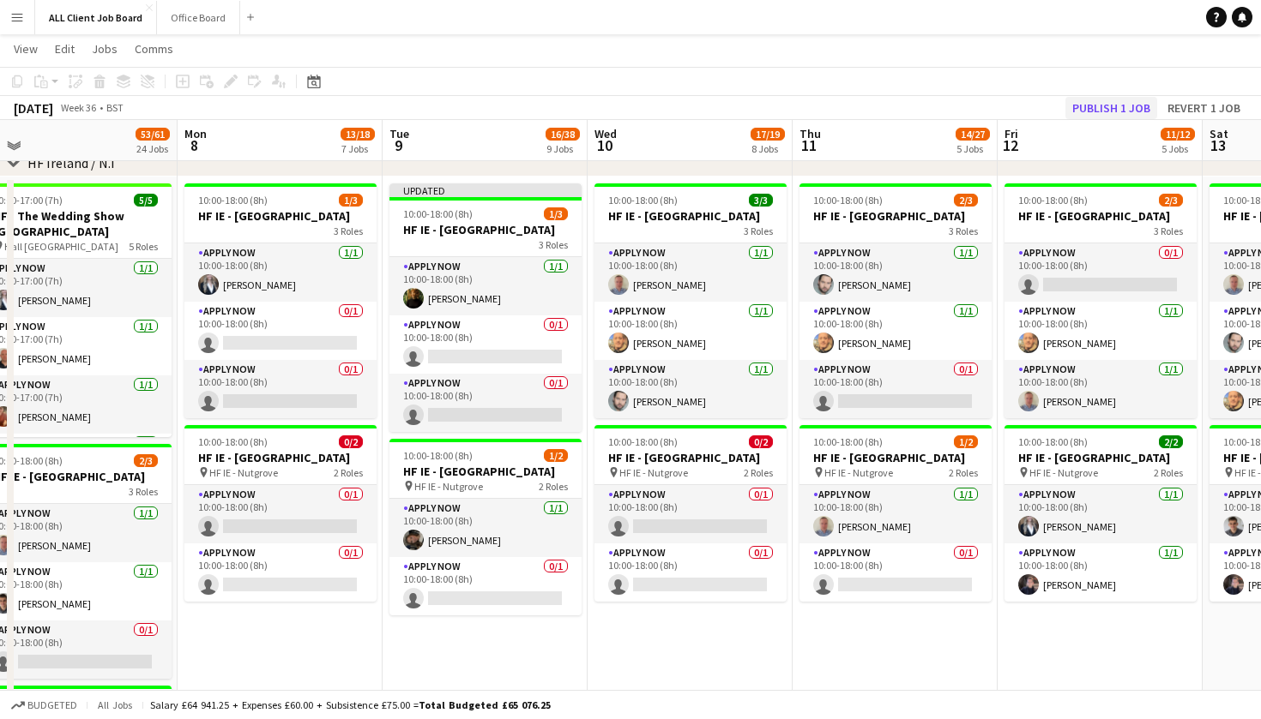
click at [1086, 111] on button "Publish 1 job" at bounding box center [1111, 108] width 92 height 22
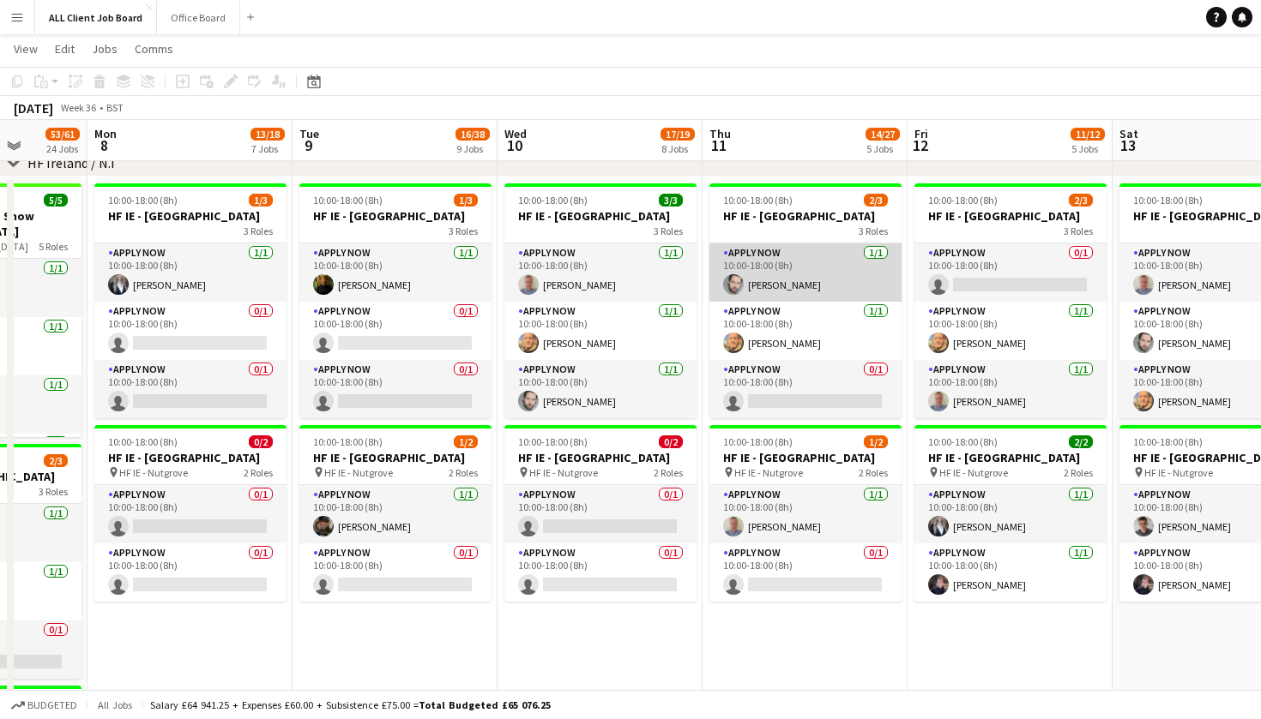
scroll to position [0, 737]
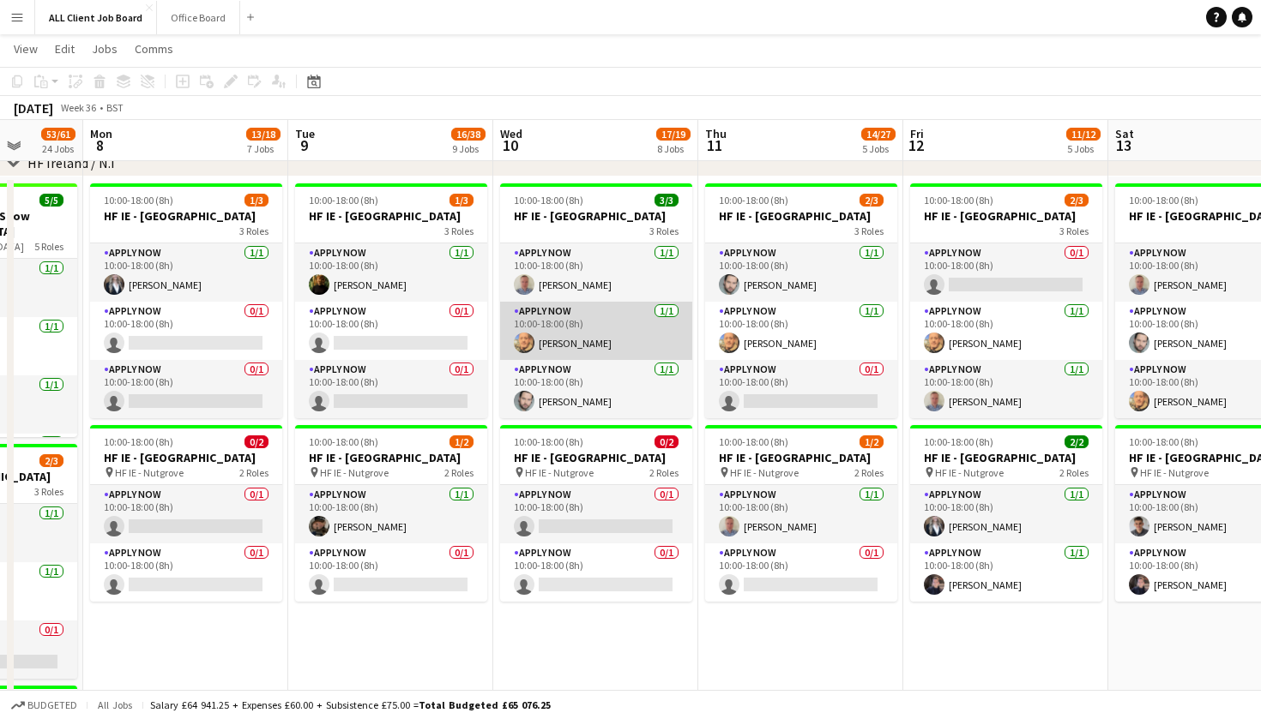
click at [611, 343] on app-card-role "APPLY NOW 1/1 10:00-18:00 (8h) Neil Stocks" at bounding box center [596, 331] width 192 height 58
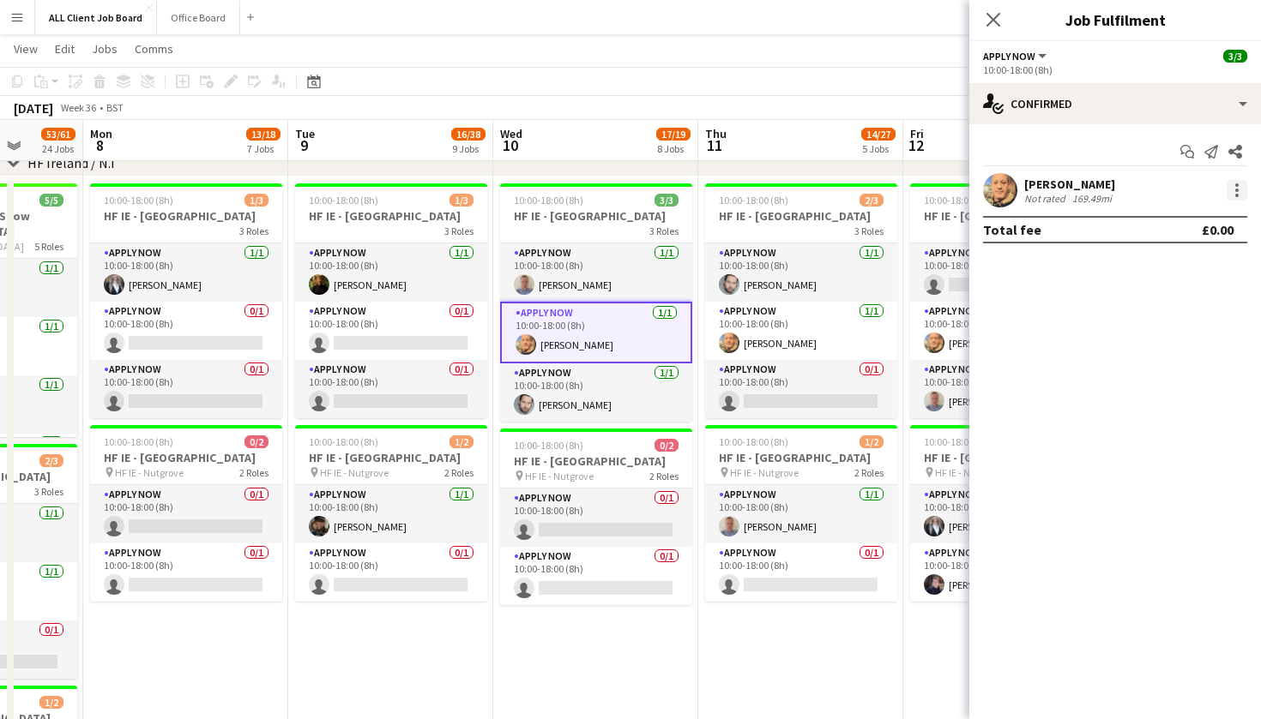
click at [1236, 187] on div at bounding box center [1236, 190] width 21 height 21
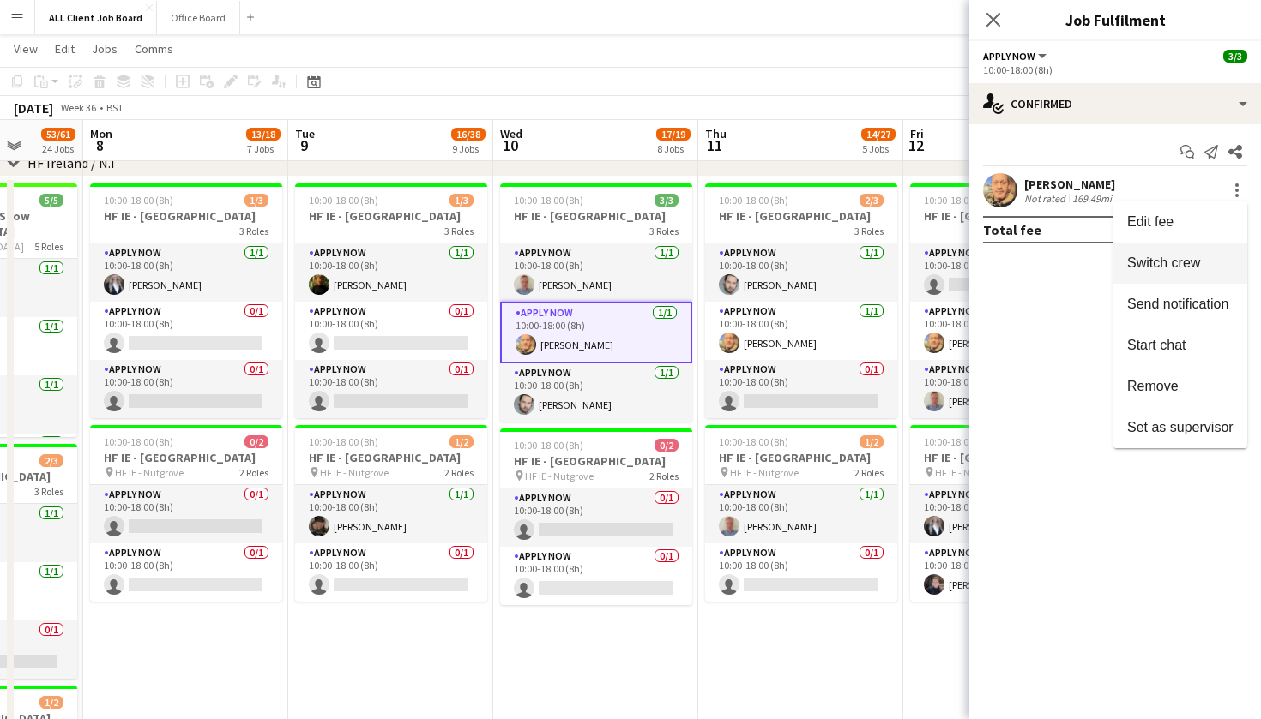
click at [1176, 274] on button "Switch crew" at bounding box center [1180, 263] width 134 height 41
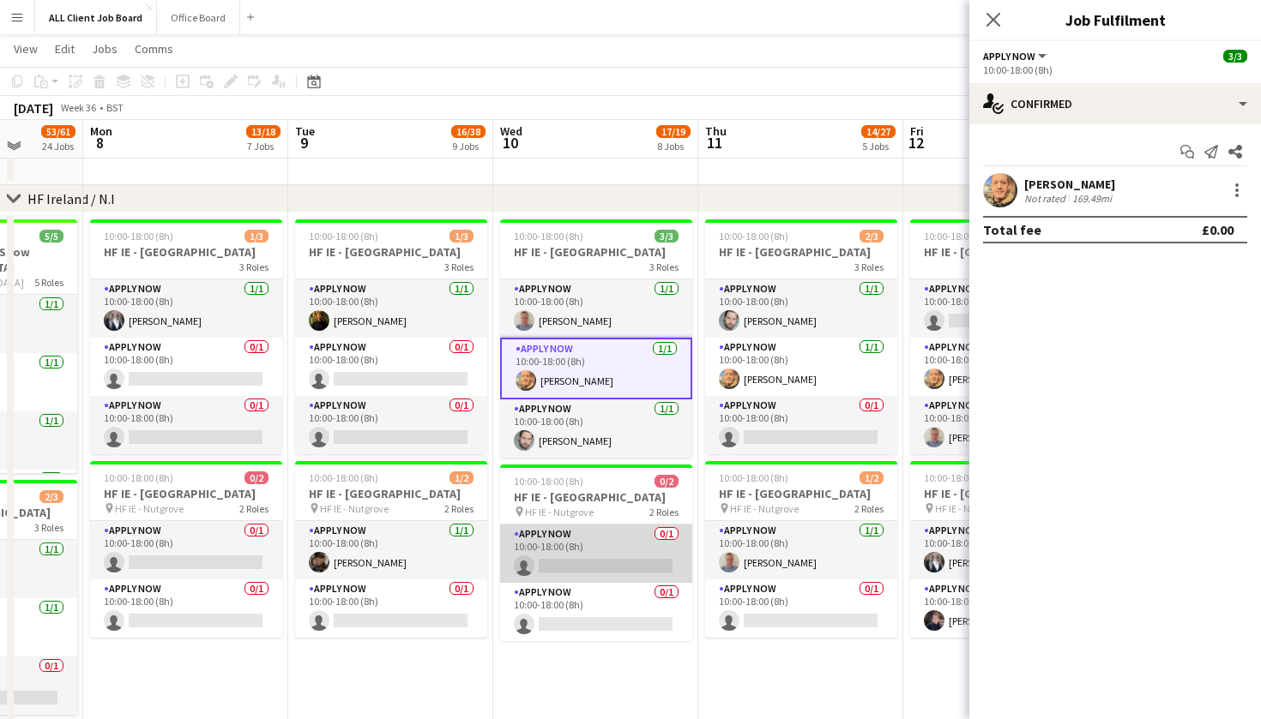
click at [569, 583] on app-card-role "APPLY NOW 0/1 10:00-18:00 (8h) single-neutral-actions" at bounding box center [596, 554] width 192 height 58
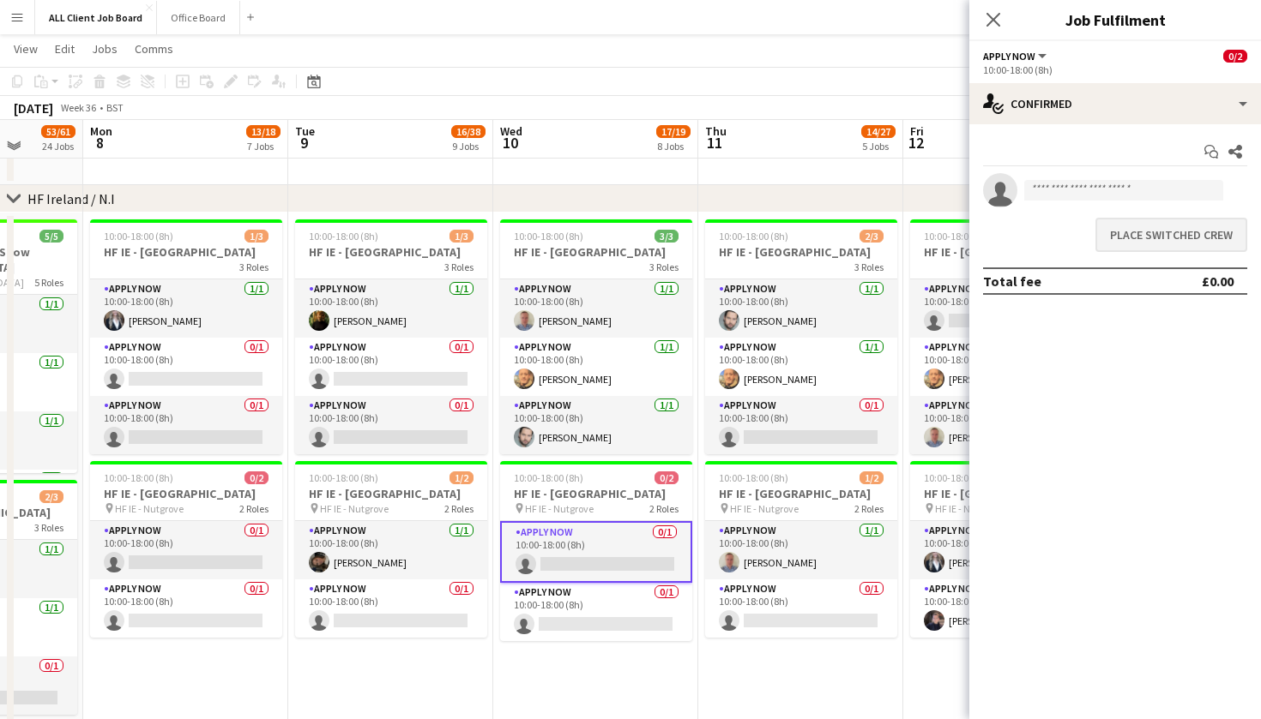
click at [1174, 235] on button "Place switched crew" at bounding box center [1171, 235] width 152 height 34
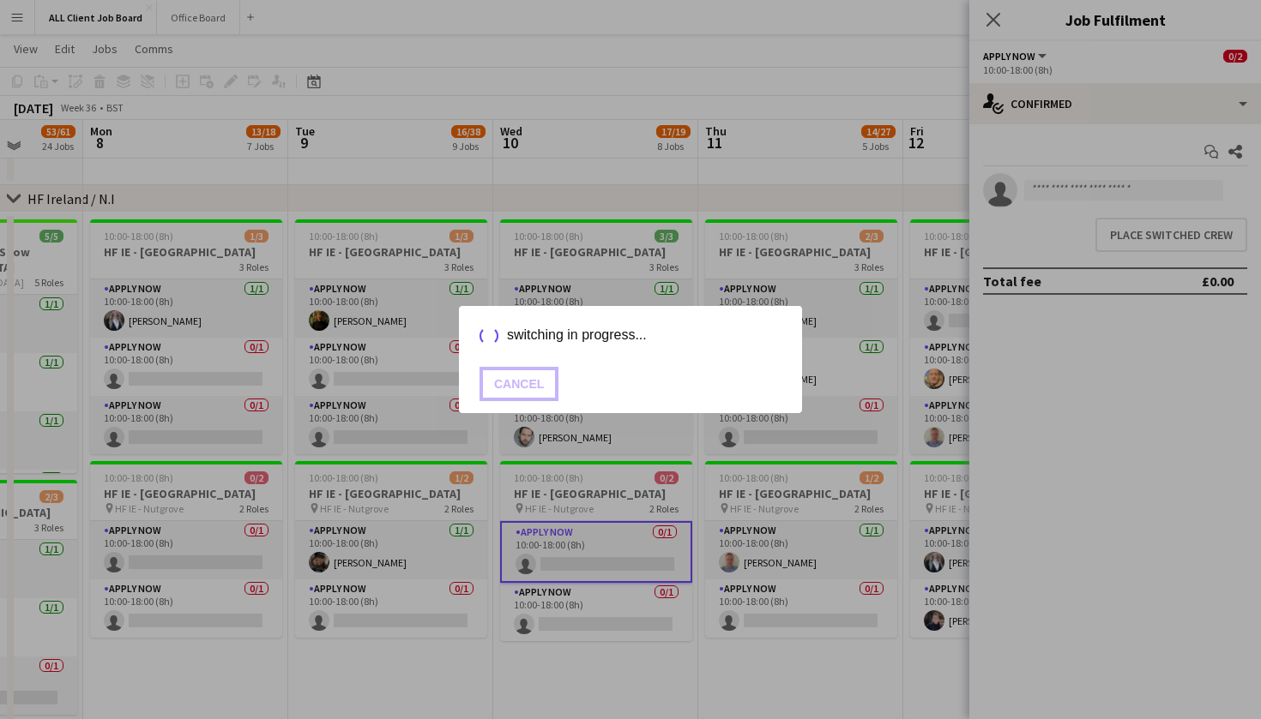
scroll to position [4997, 0]
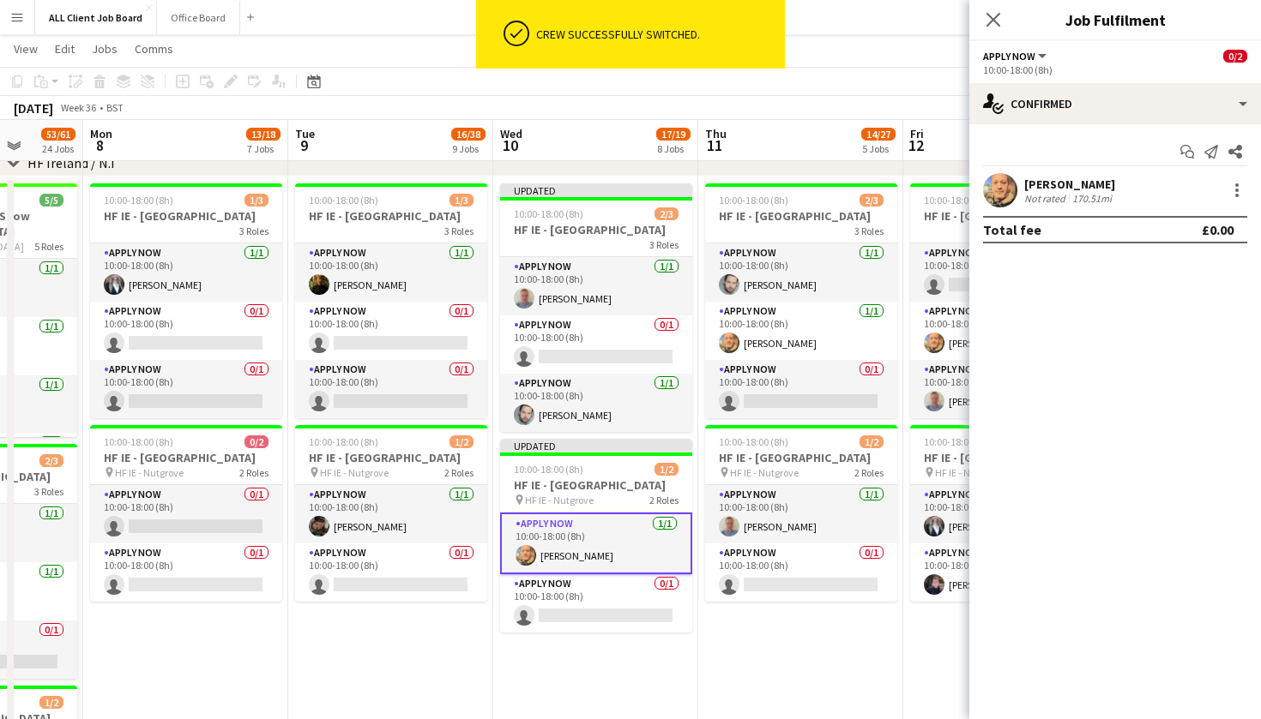
click at [992, 20] on icon at bounding box center [993, 20] width 14 height 14
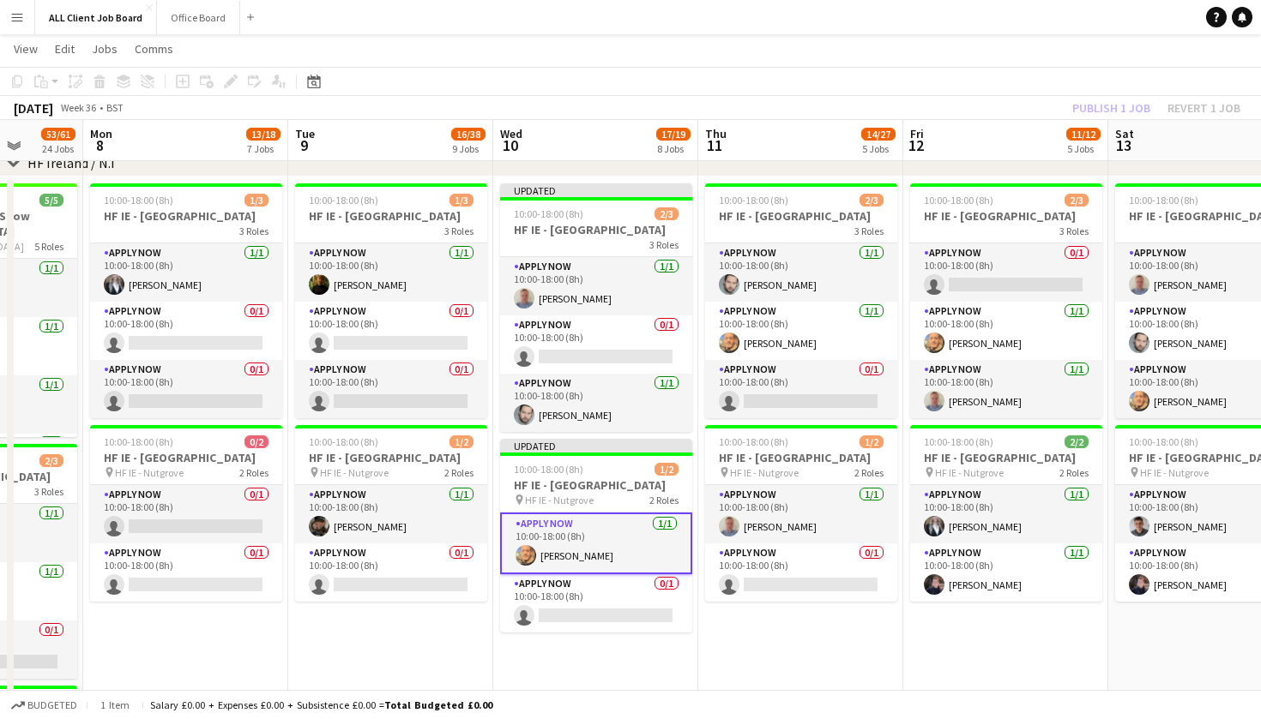
click at [884, 83] on app-toolbar "Copy Paste Paste Command V Paste with crew Command Shift V Paste linked Job Del…" at bounding box center [630, 81] width 1261 height 29
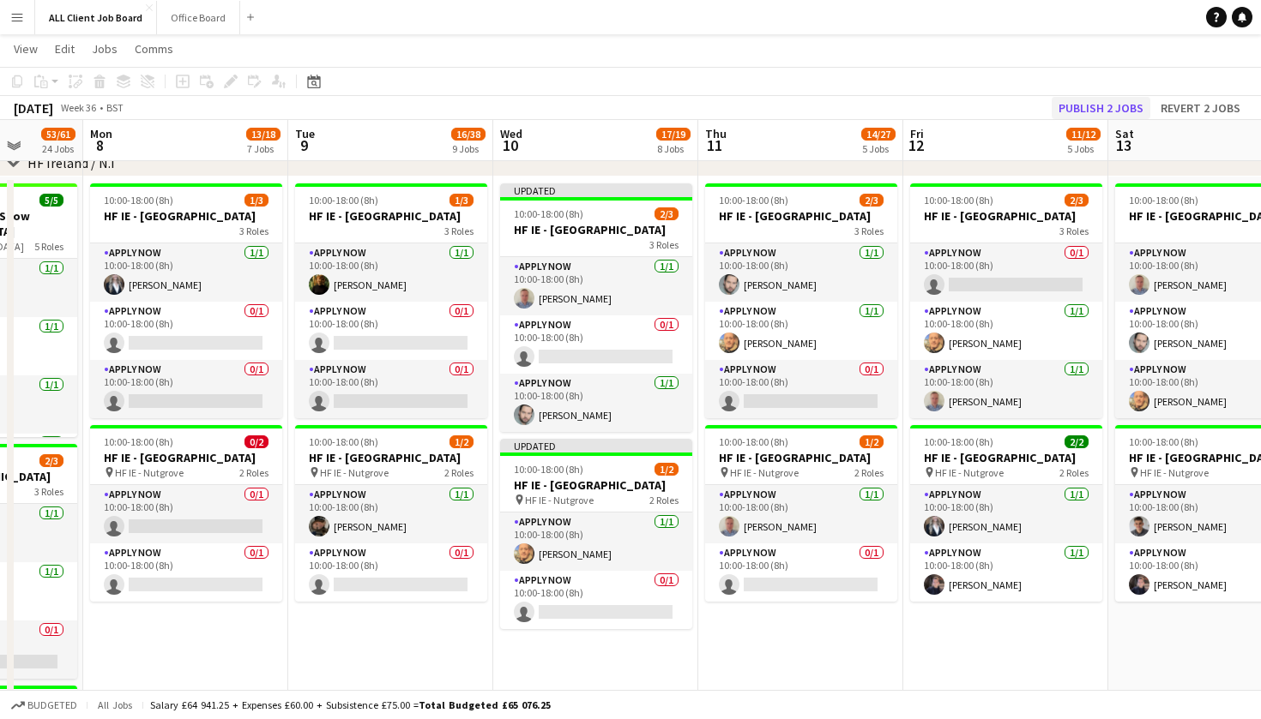
click at [1079, 111] on button "Publish 2 jobs" at bounding box center [1100, 108] width 99 height 22
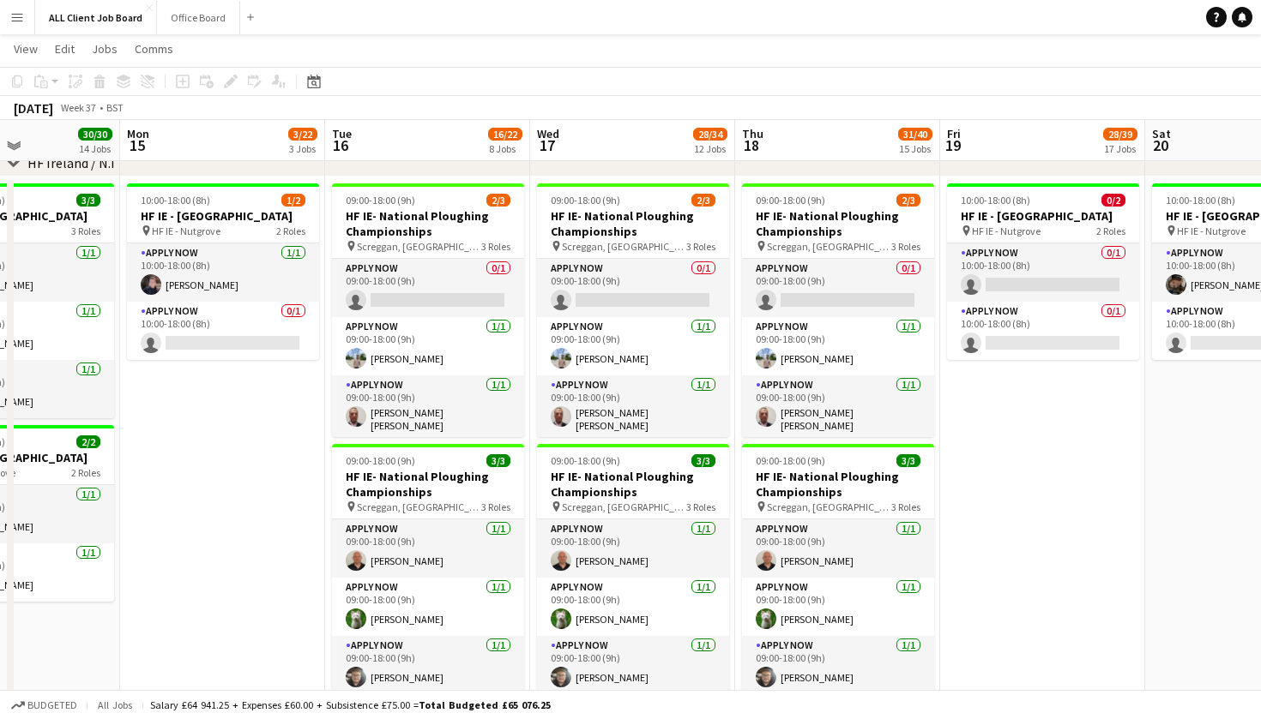
scroll to position [0, 496]
click at [27, 24] on button "Menu" at bounding box center [17, 17] width 34 height 34
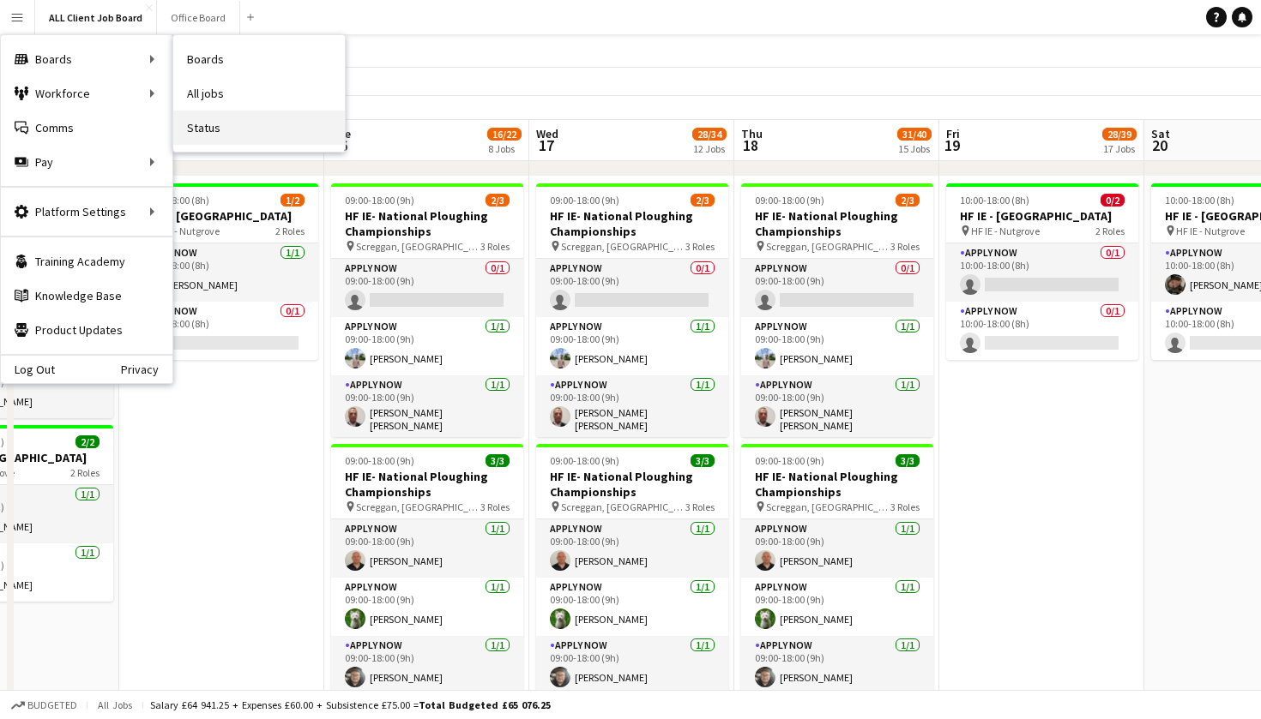
click at [245, 136] on link "Status" at bounding box center [258, 128] width 171 height 34
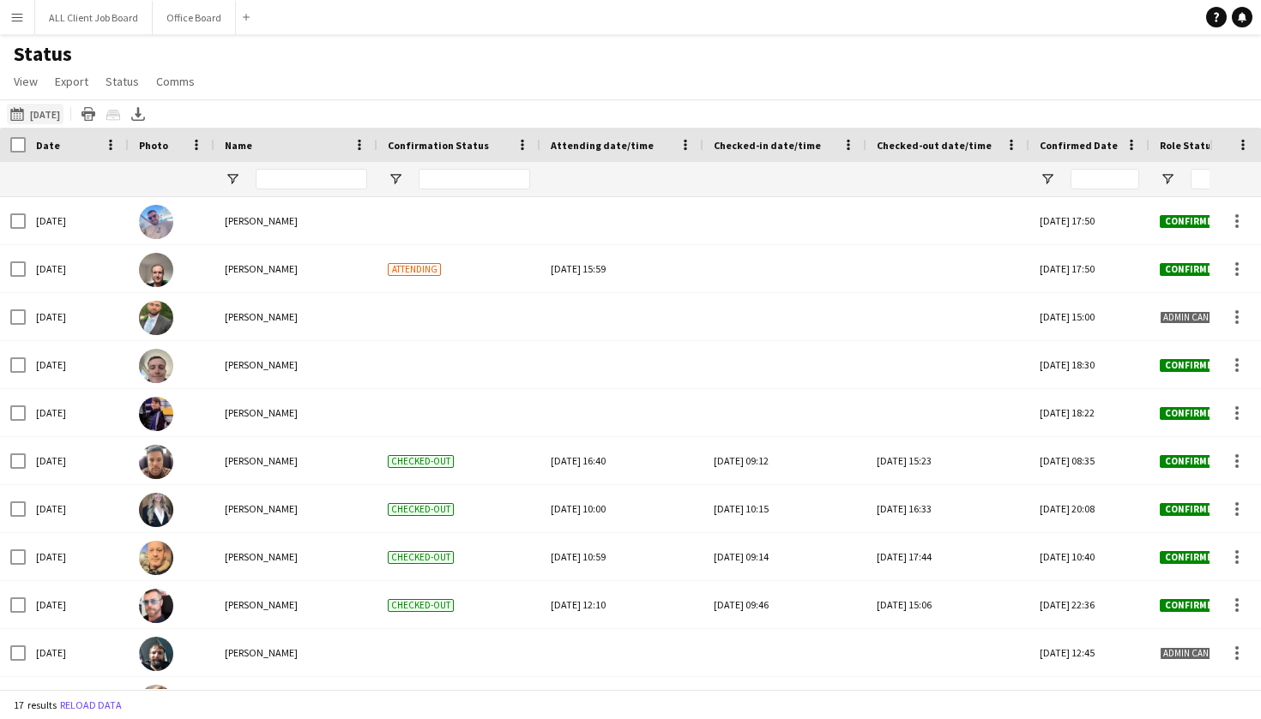
click at [50, 105] on button "04-09-2025 to 10-09-2025 01-09-2025" at bounding box center [35, 114] width 57 height 21
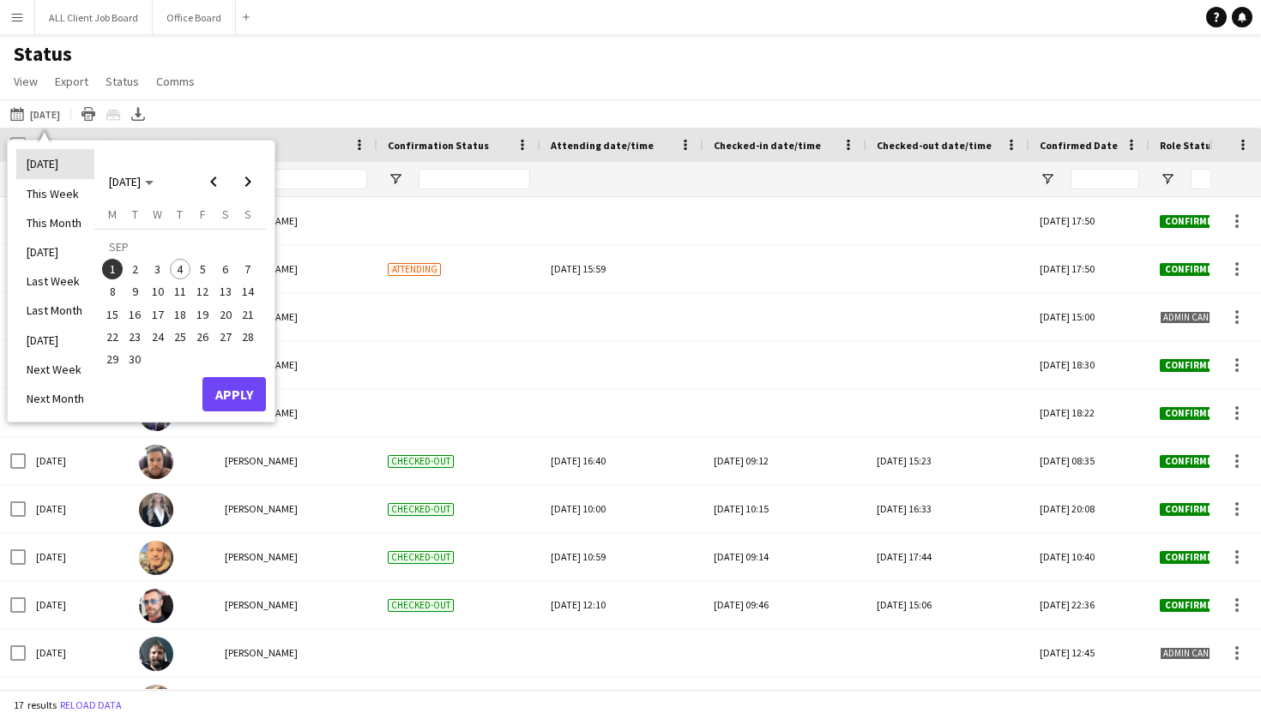
click at [55, 160] on li "[DATE]" at bounding box center [55, 163] width 78 height 29
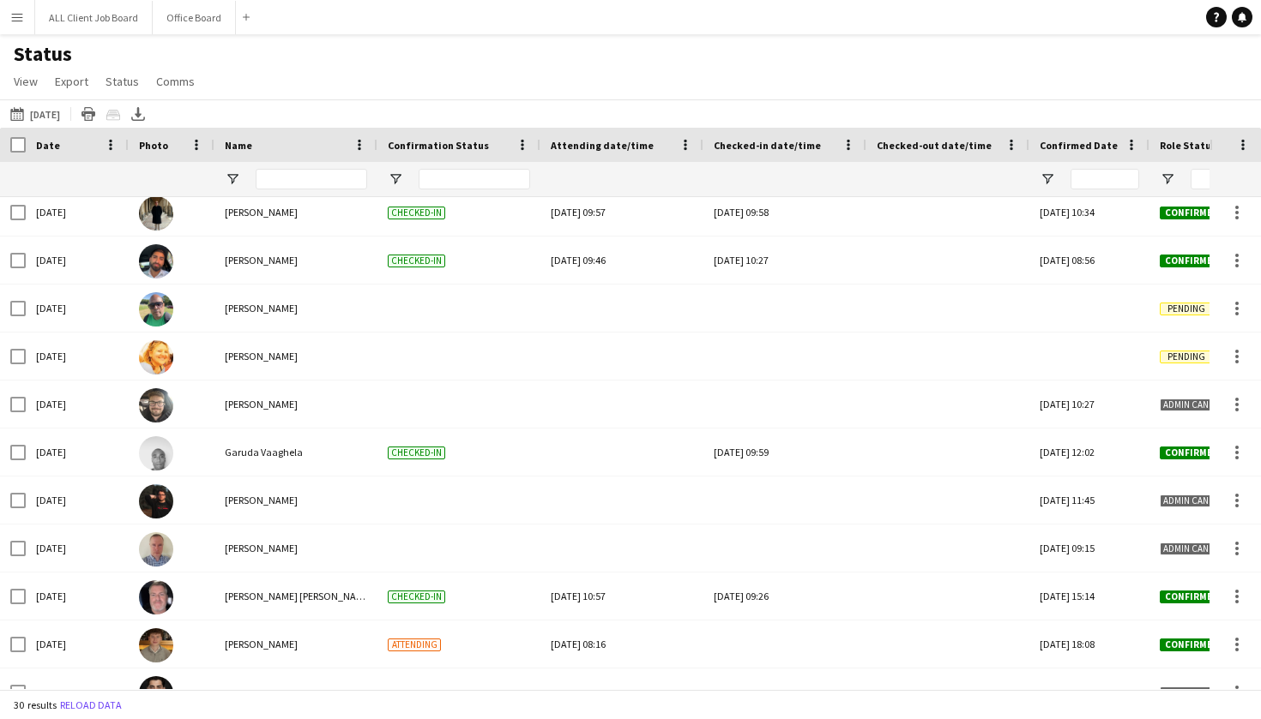
scroll to position [538, 0]
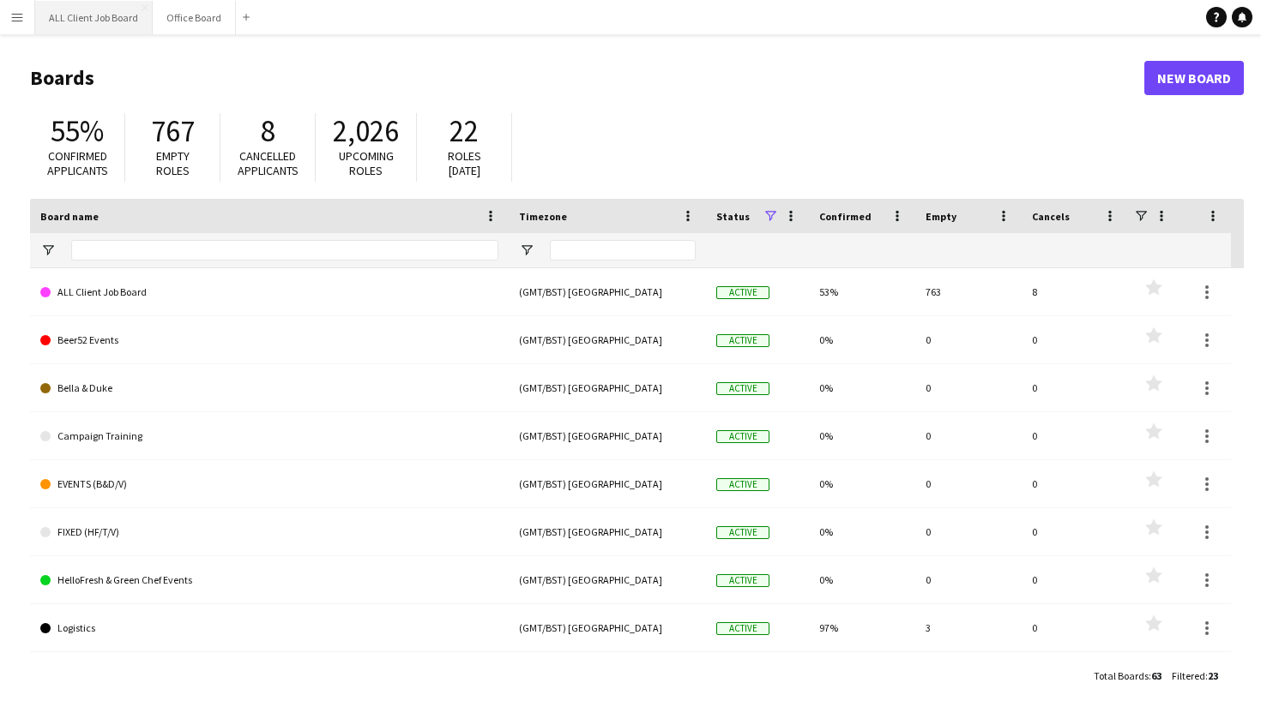
click at [75, 27] on button "ALL Client Job Board Close" at bounding box center [93, 17] width 117 height 33
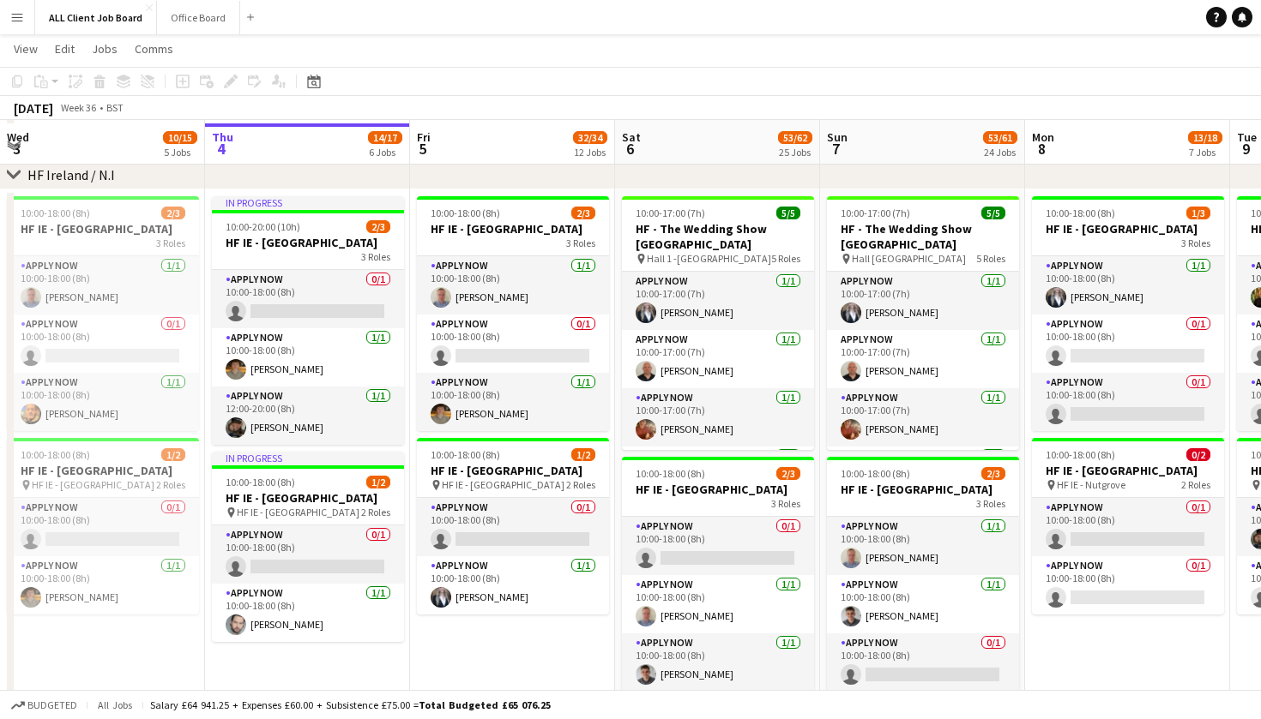
scroll to position [4345, 0]
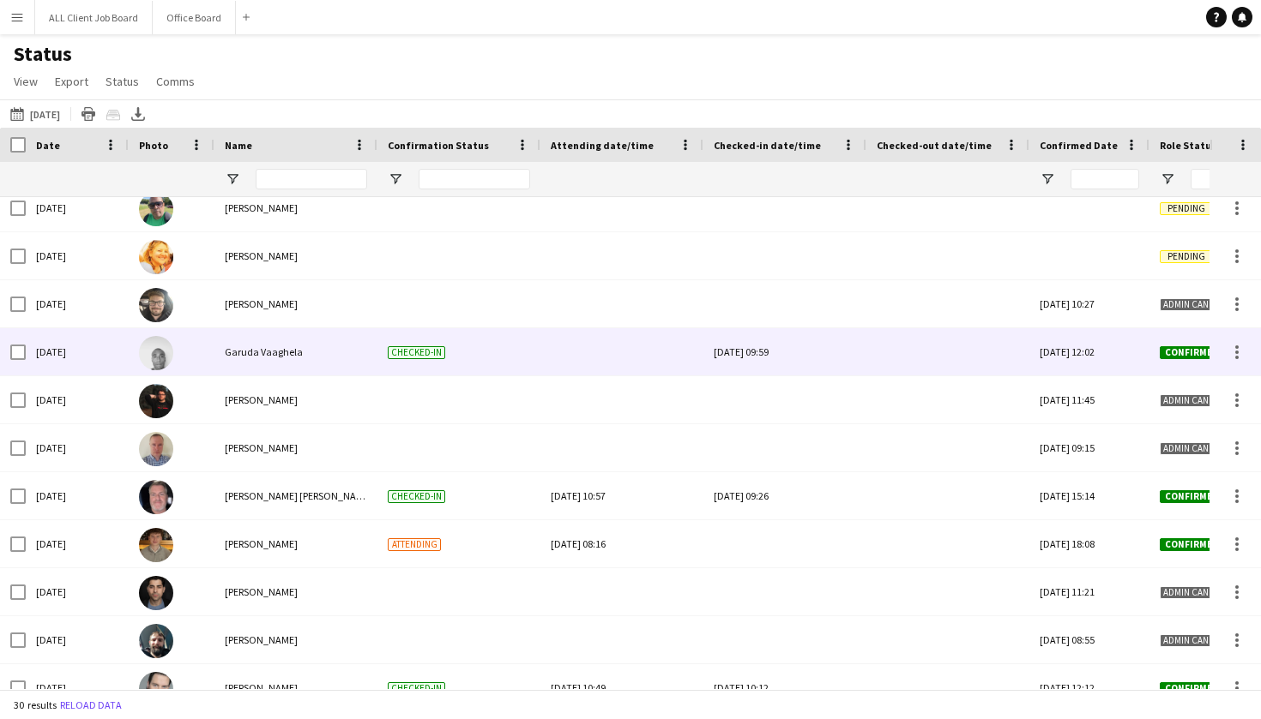
scroll to position [638, 0]
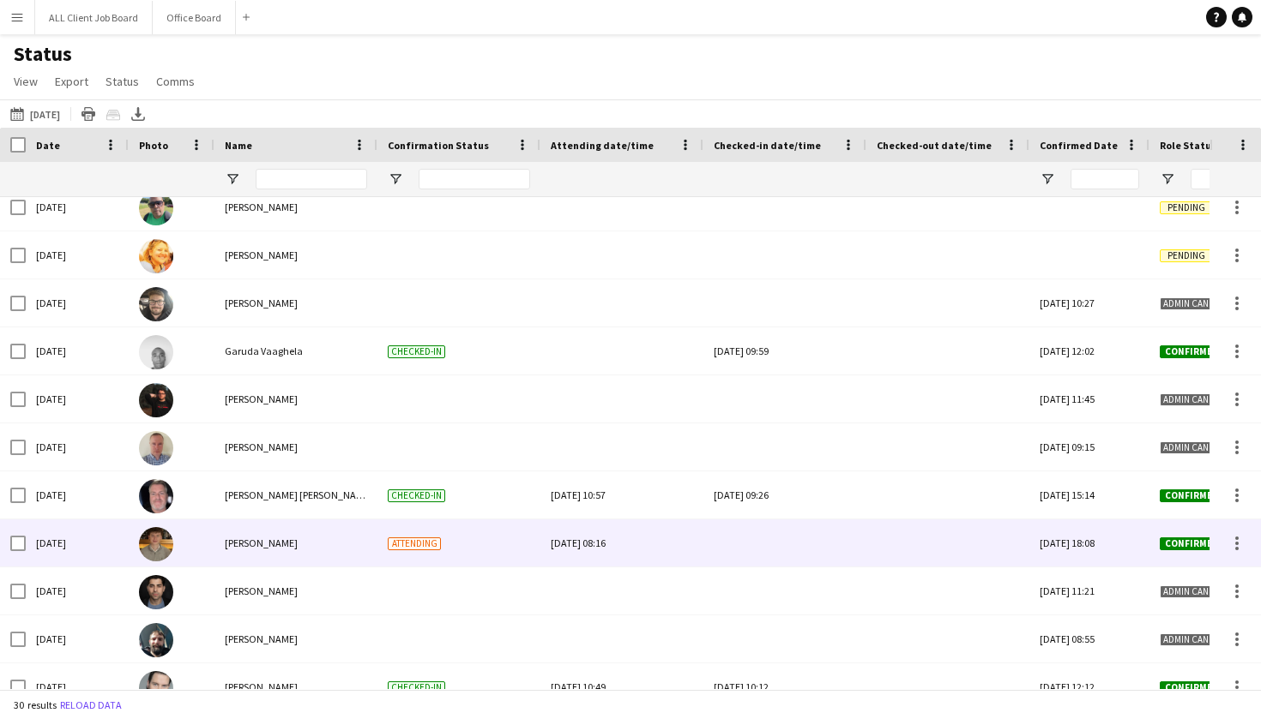
click at [757, 539] on div at bounding box center [784, 543] width 142 height 47
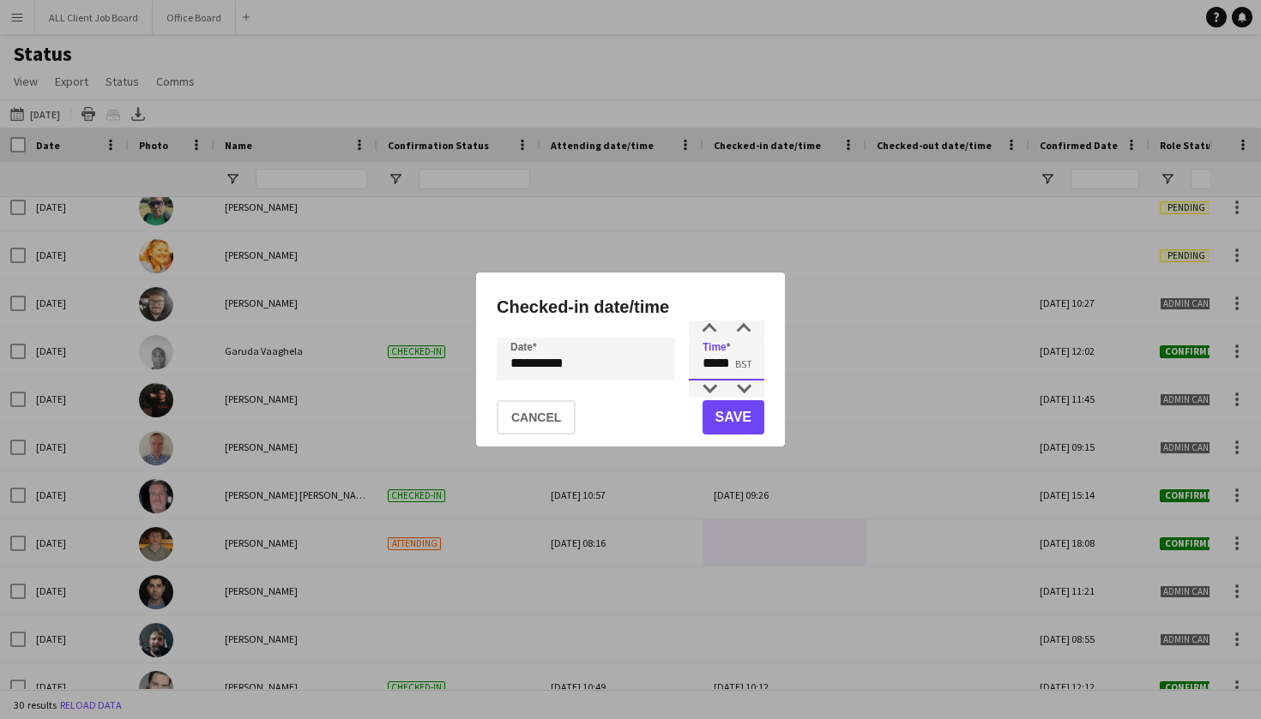
click at [721, 360] on input "*****" at bounding box center [726, 359] width 75 height 43
click at [711, 394] on div at bounding box center [709, 389] width 34 height 17
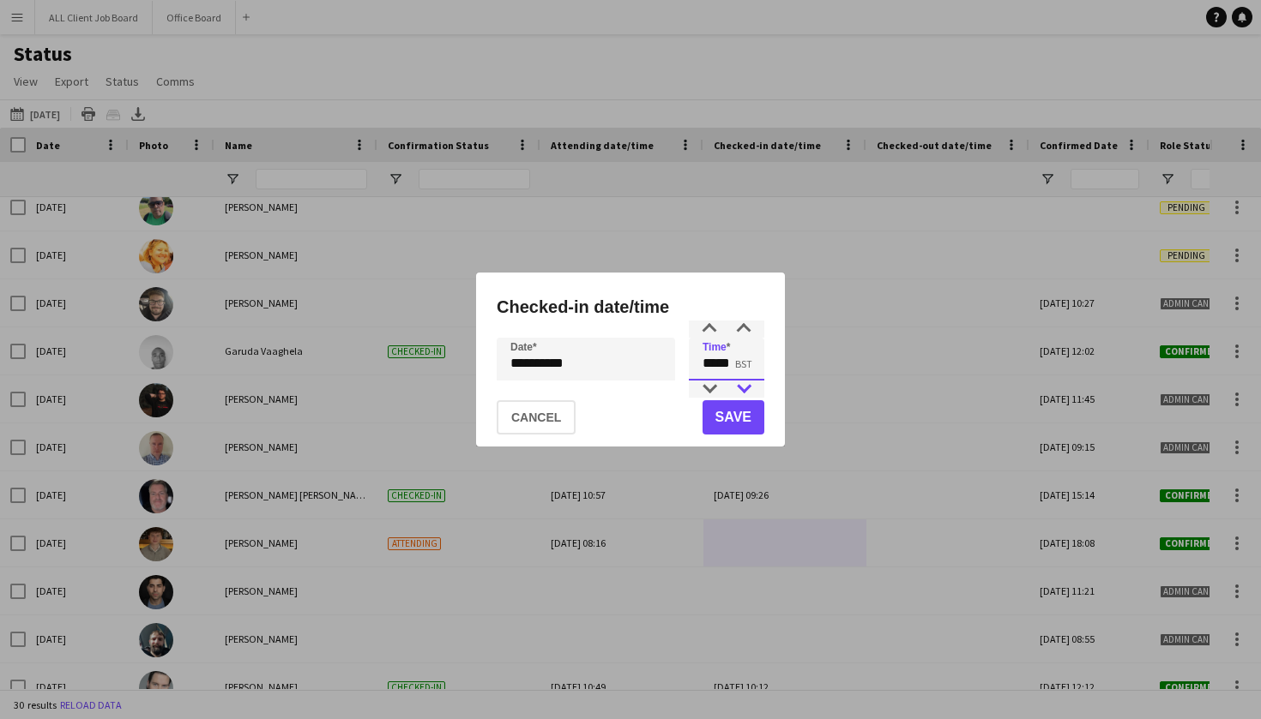
type input "*****"
click at [745, 396] on div at bounding box center [743, 389] width 34 height 17
click at [736, 424] on button "Save" at bounding box center [733, 417] width 62 height 34
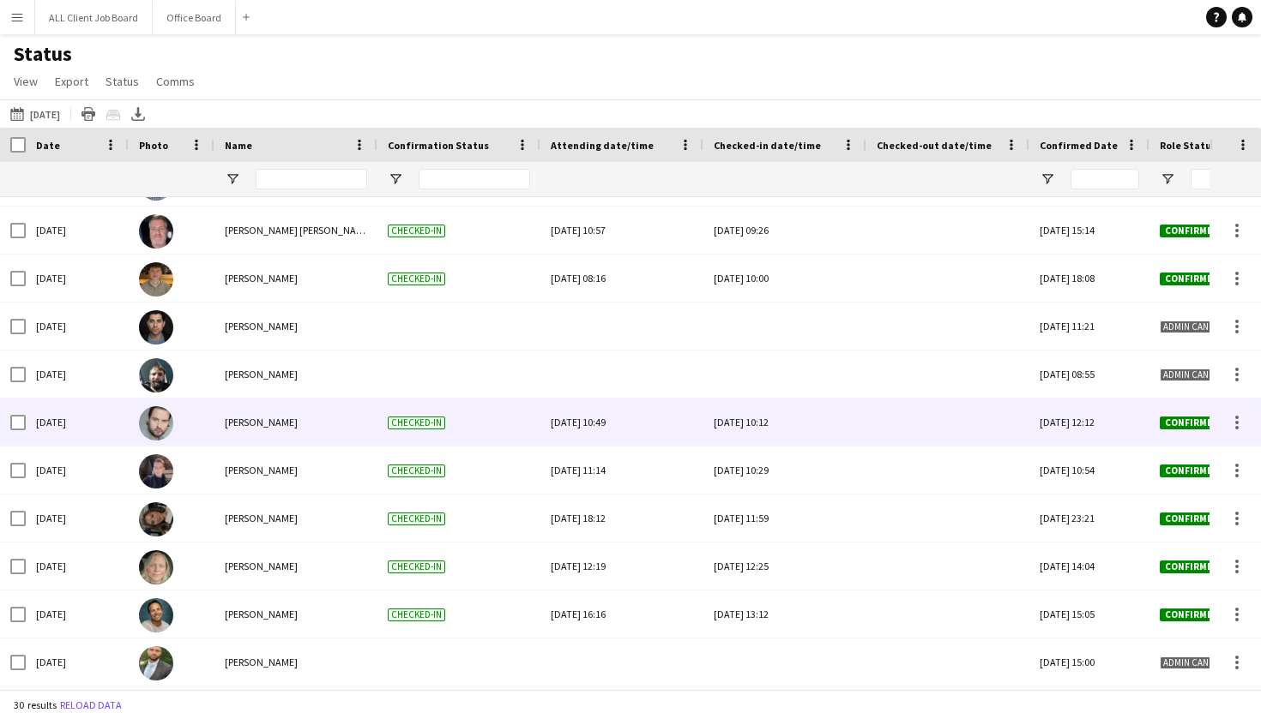
scroll to position [0, 0]
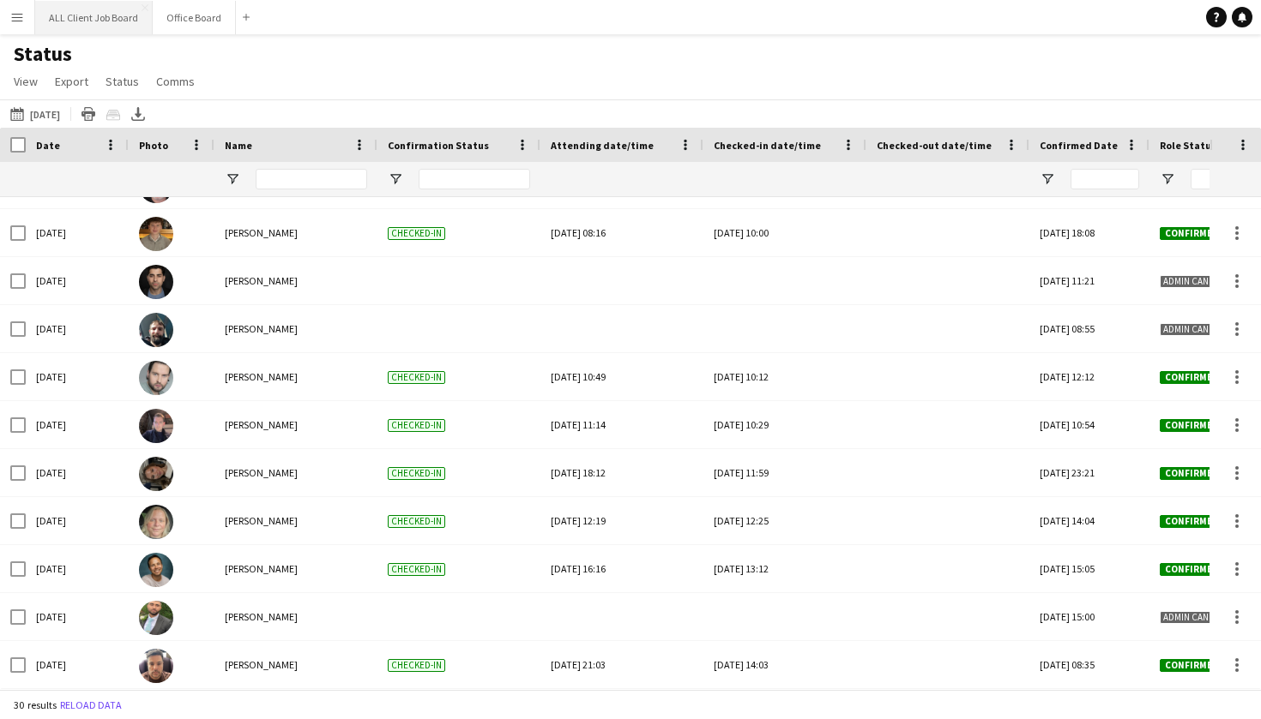
click at [85, 27] on button "ALL Client Job Board Close" at bounding box center [93, 17] width 117 height 33
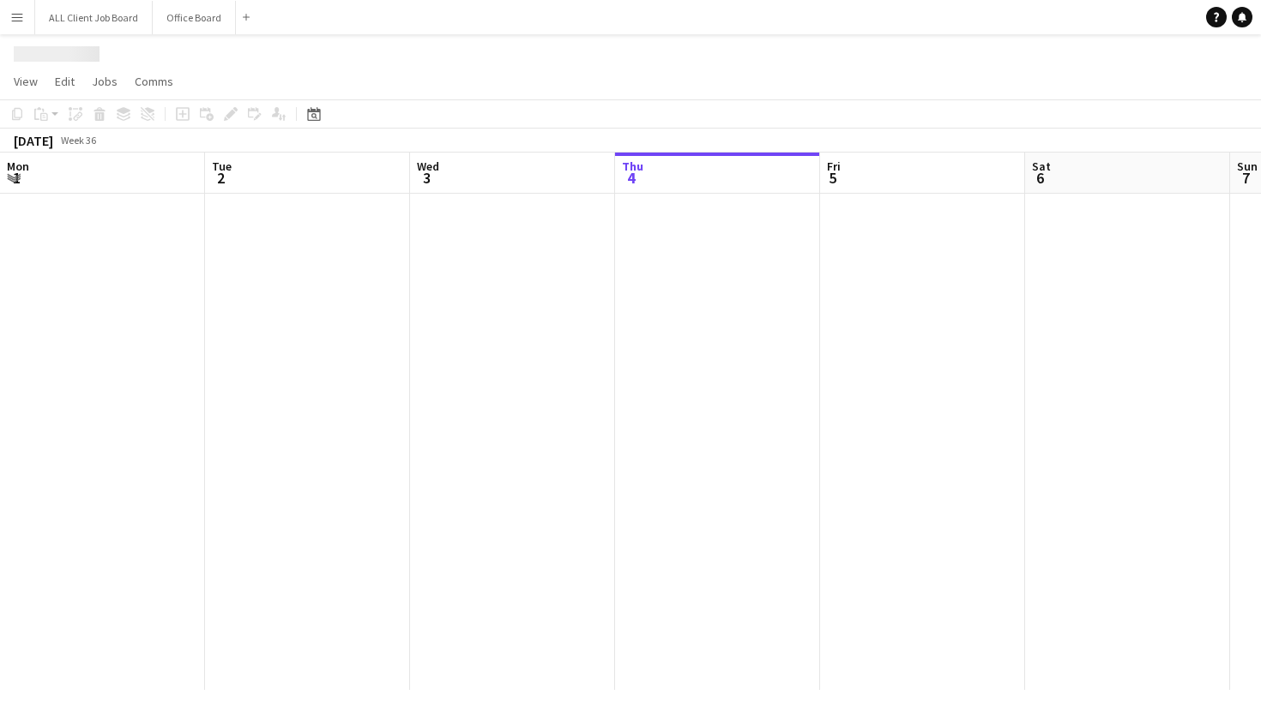
scroll to position [0, 410]
